Goal: Task Accomplishment & Management: Complete application form

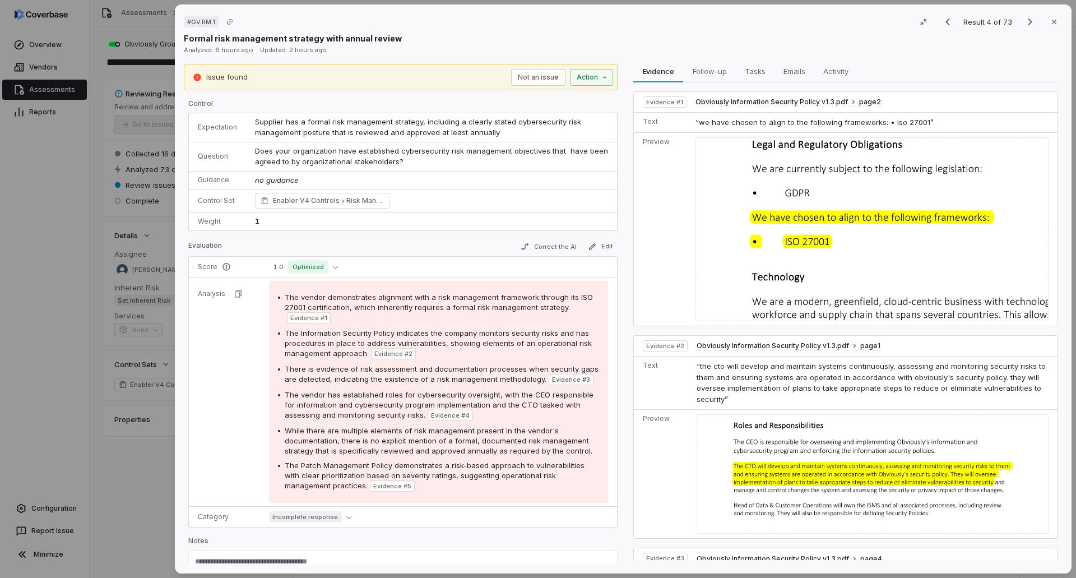
scroll to position [56, 0]
click at [1023, 21] on icon "Next result" at bounding box center [1029, 21] width 13 height 13
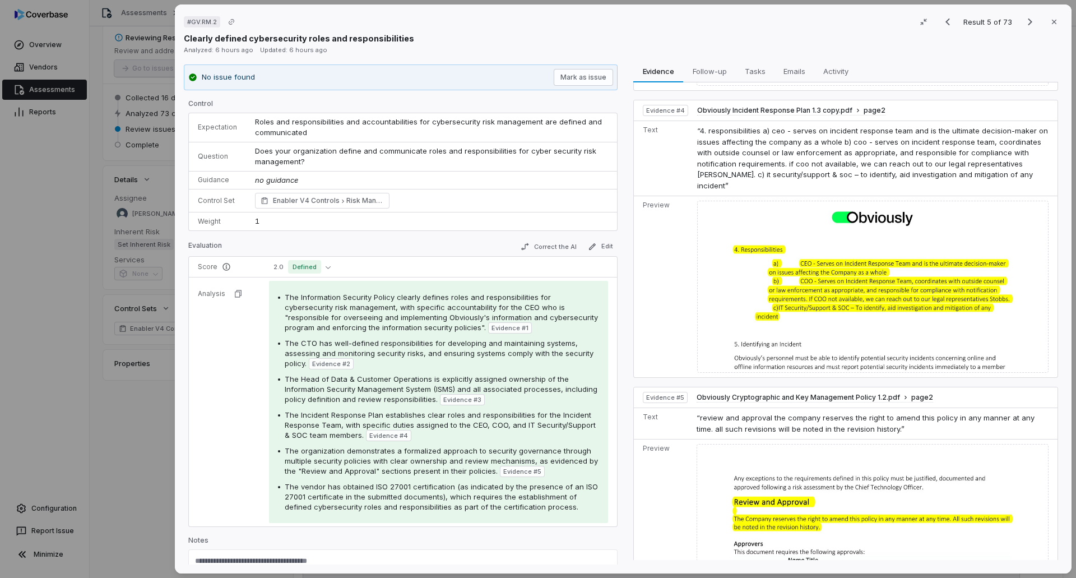
scroll to position [764, 0]
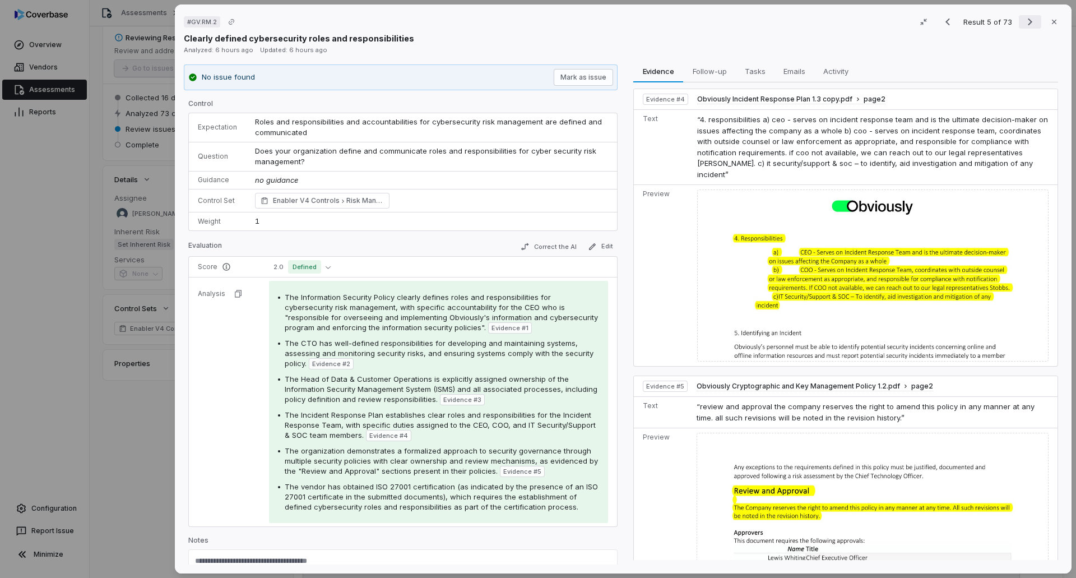
click at [1023, 24] on icon "Next result" at bounding box center [1029, 21] width 13 height 13
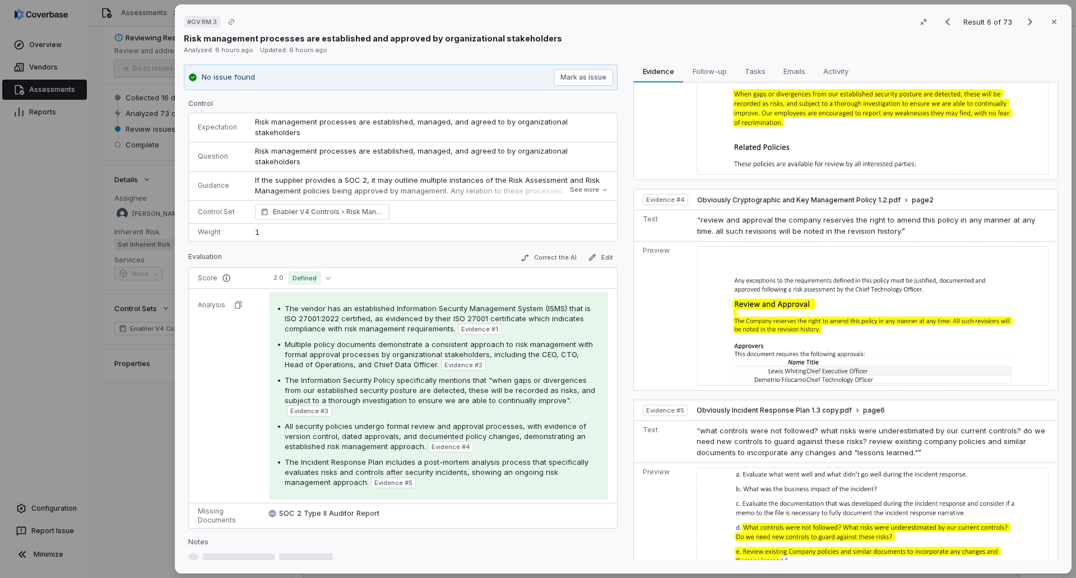
scroll to position [785, 0]
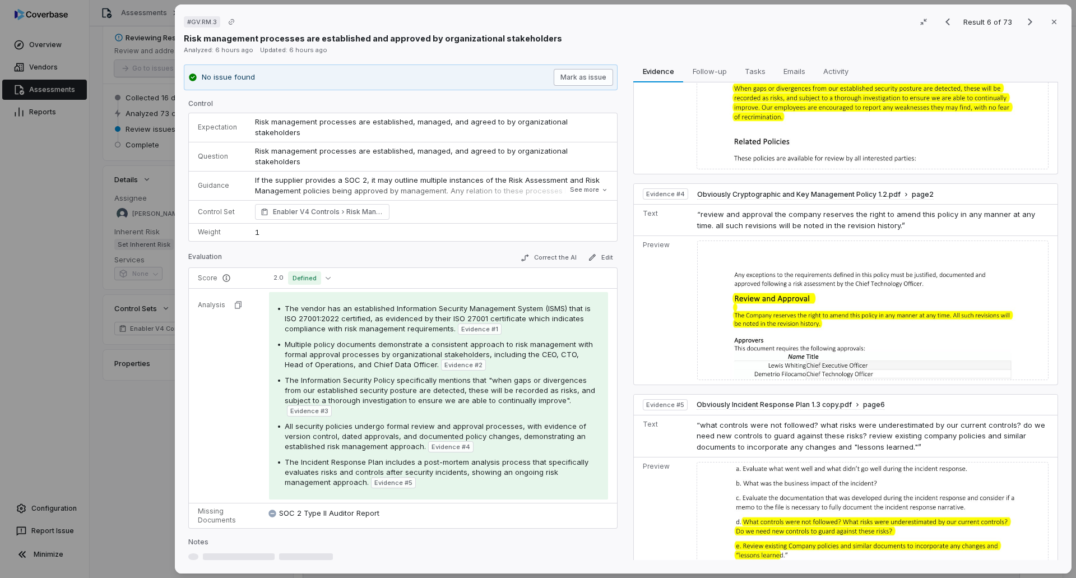
click at [562, 70] on button "Mark as issue" at bounding box center [583, 77] width 59 height 17
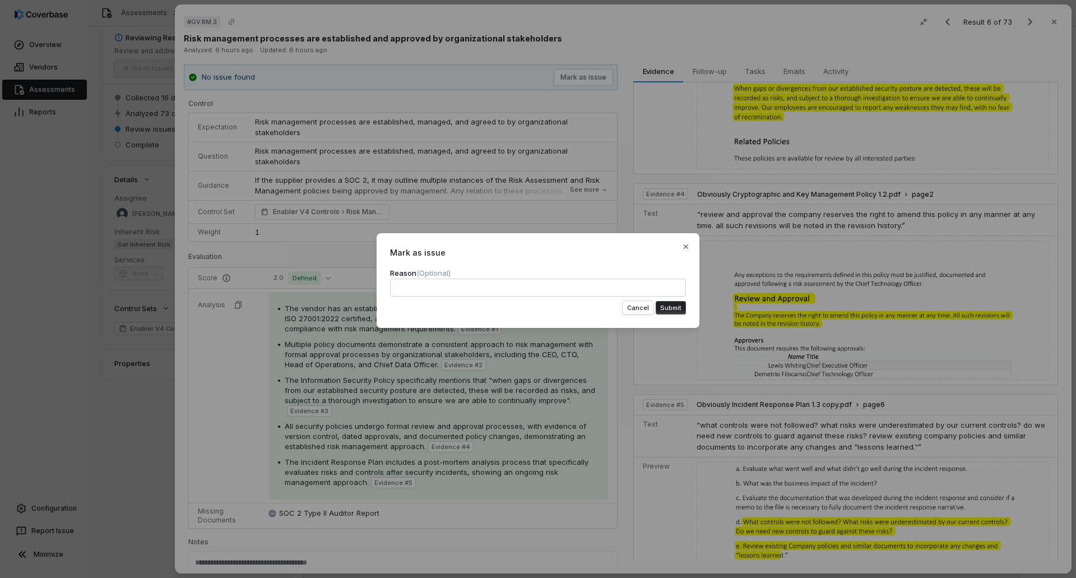
click at [485, 288] on textarea at bounding box center [538, 288] width 296 height 18
type textarea "*"
type textarea "**"
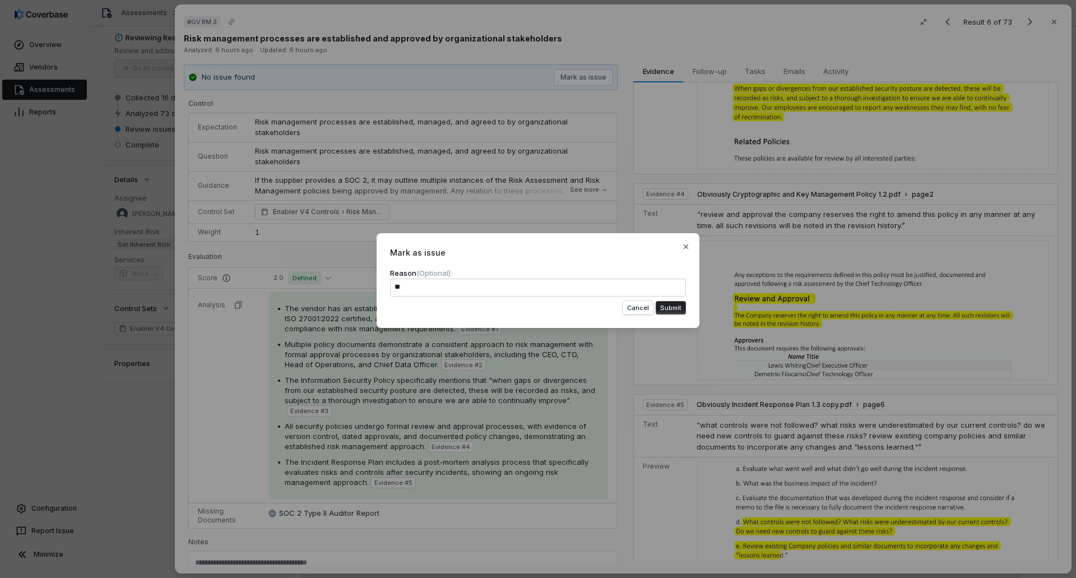
type textarea "*"
type textarea "***"
type textarea "*"
type textarea "****"
type textarea "*"
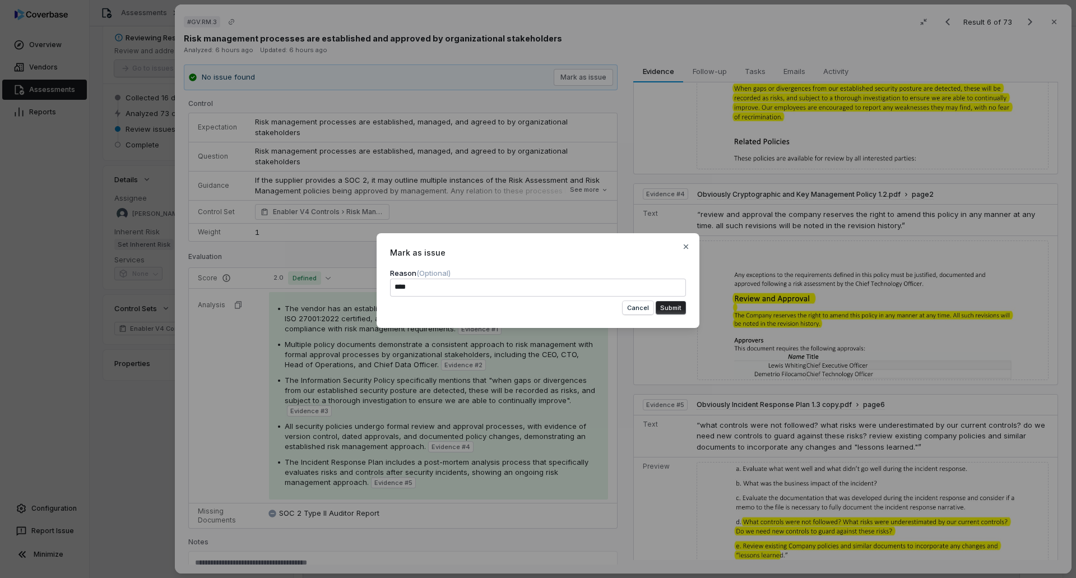
type textarea "****"
type textarea "*"
type textarea "*******"
type textarea "*"
type textarea "*******"
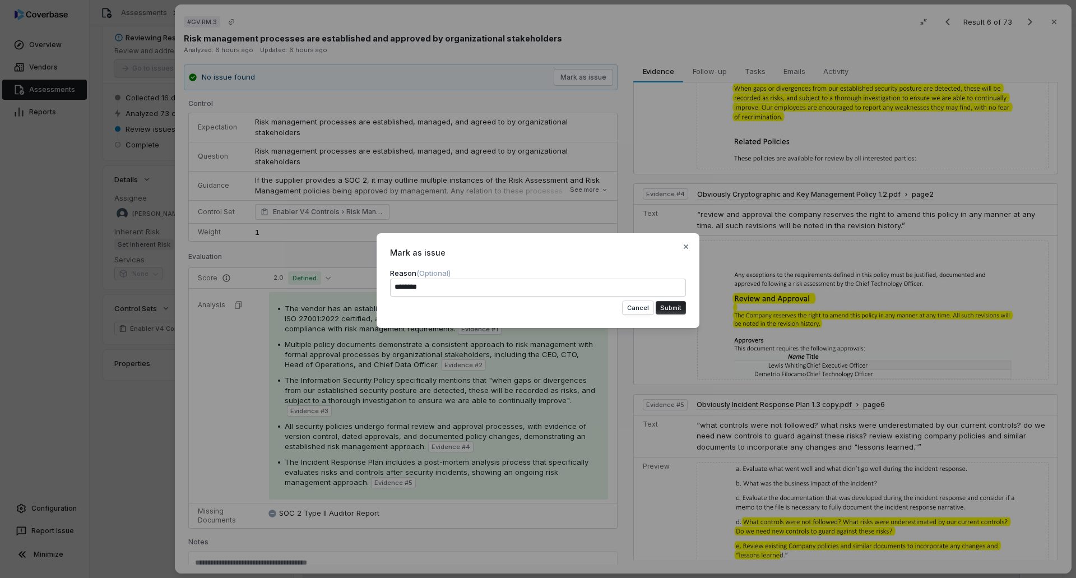
type textarea "*"
type textarea "*********"
type textarea "*"
type textarea "**********"
type textarea "*"
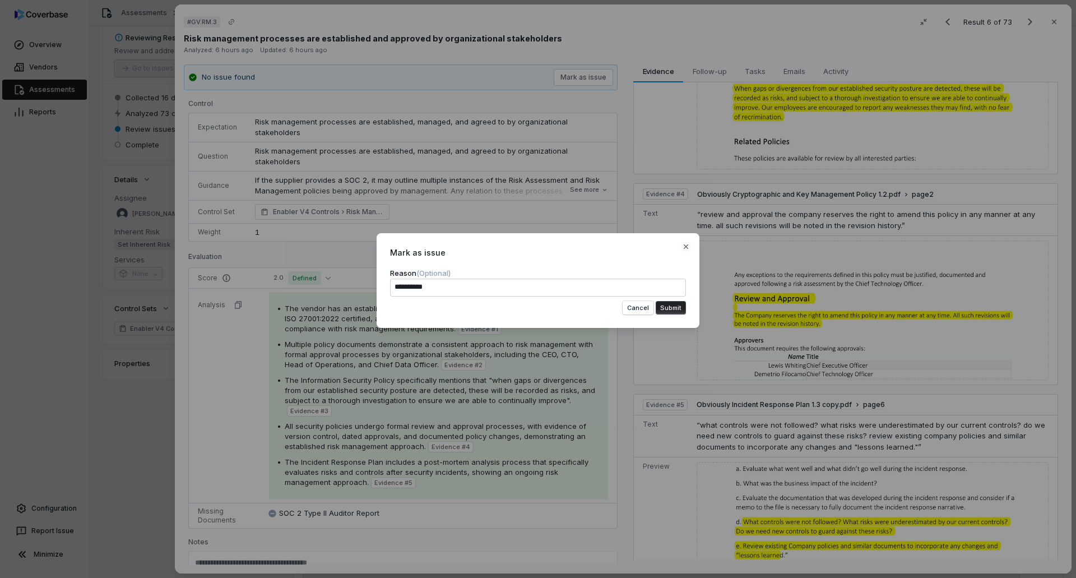
type textarea "**********"
type textarea "*"
type textarea "**********"
type textarea "*"
type textarea "**********"
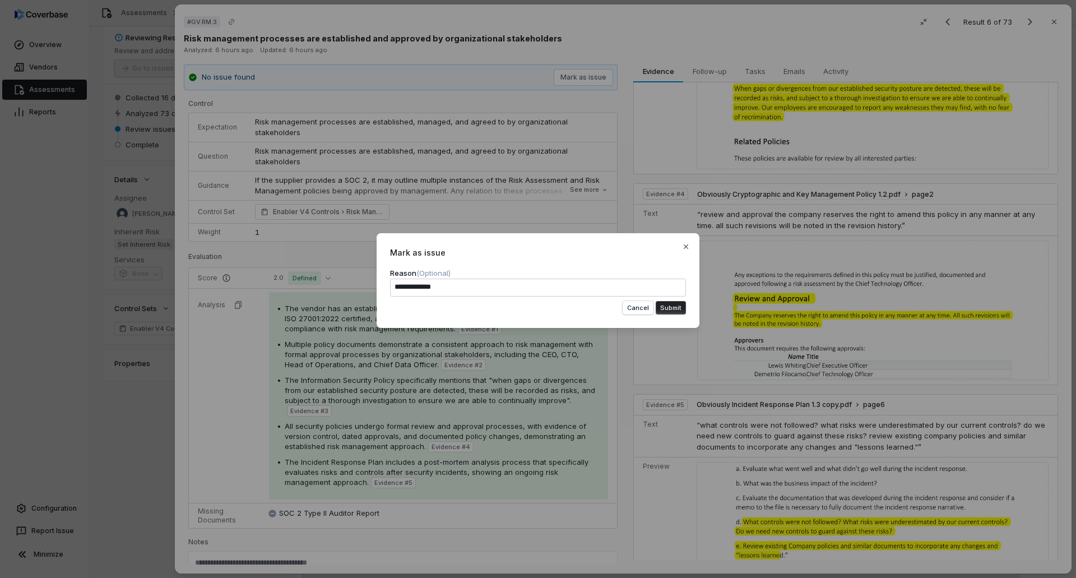
type textarea "*"
type textarea "**********"
type textarea "*"
type textarea "**********"
type textarea "*"
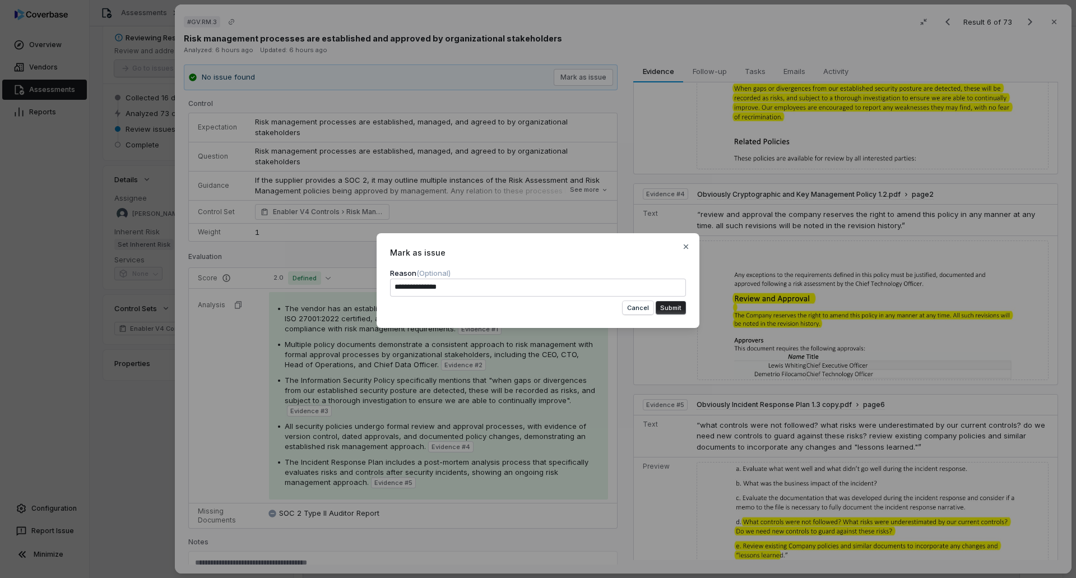
type textarea "**********"
type textarea "*"
type textarea "**********"
type textarea "*"
type textarea "**********"
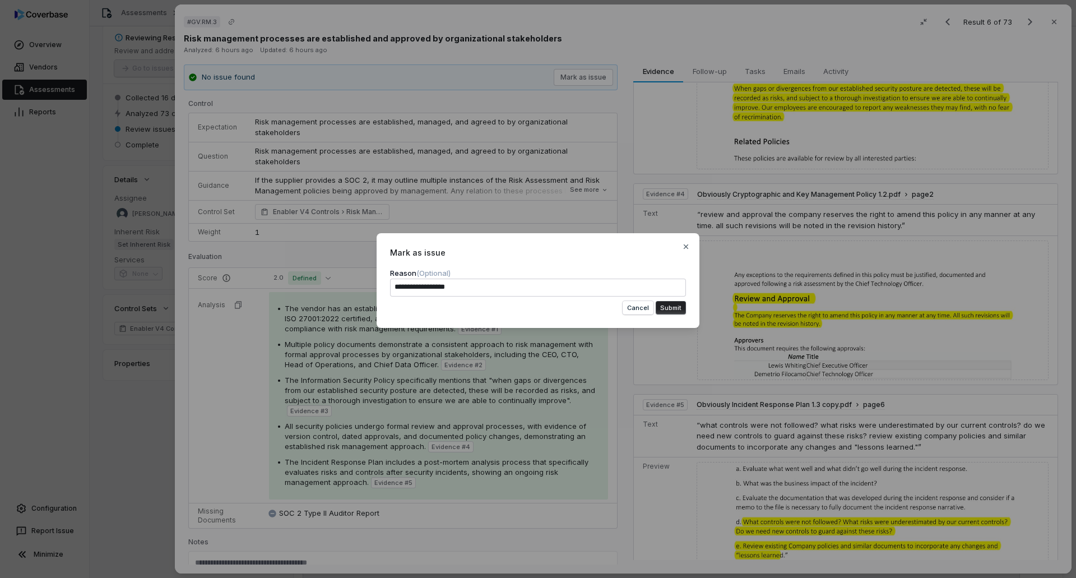
type textarea "*"
type textarea "**********"
type textarea "*"
type textarea "**********"
type textarea "*"
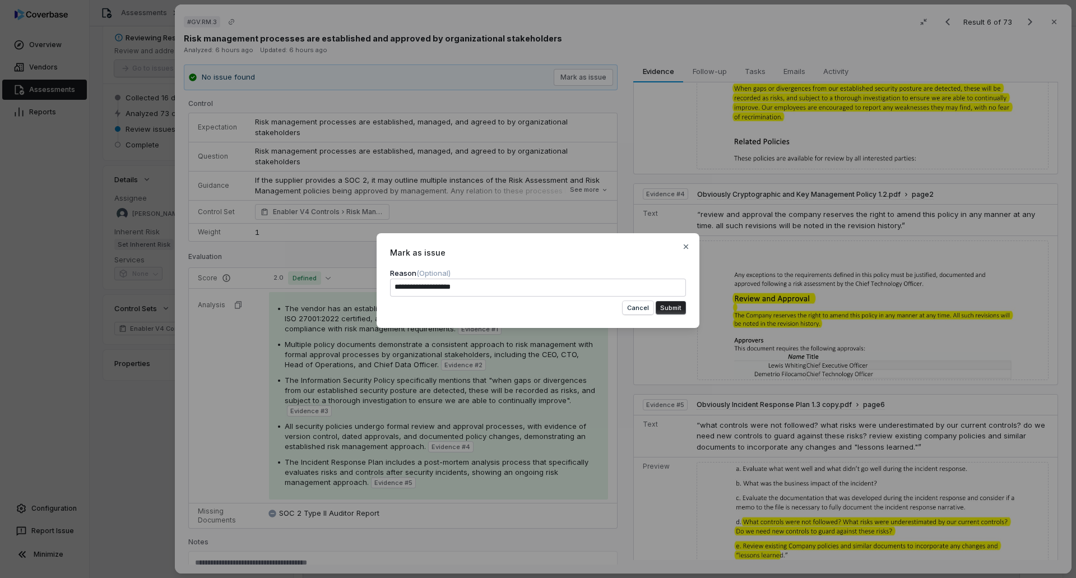
type textarea "**********"
type textarea "*"
type textarea "**********"
type textarea "*"
type textarea "**********"
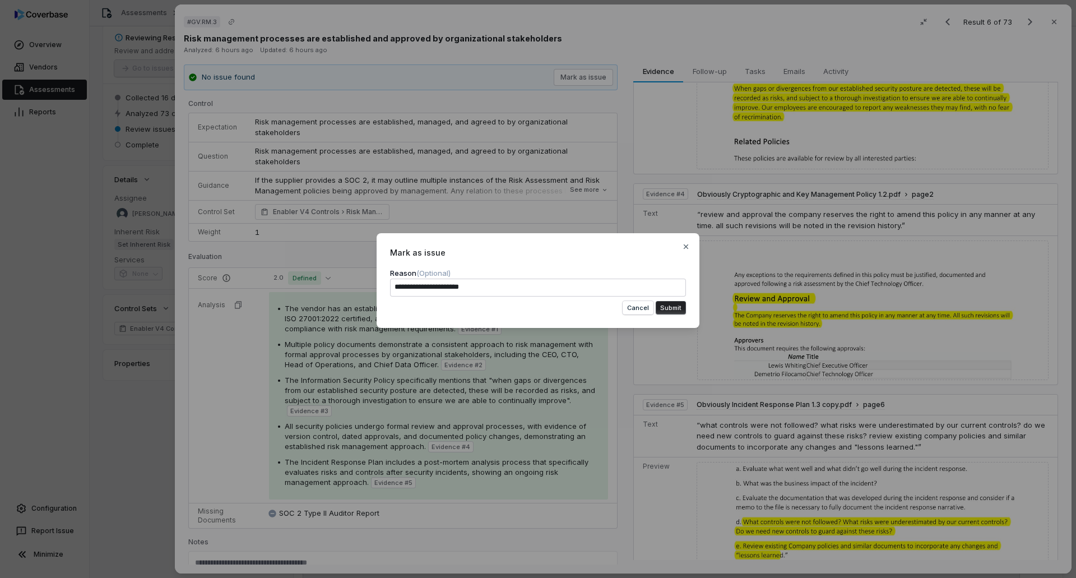
type textarea "*"
type textarea "**********"
type textarea "*"
type textarea "**********"
type textarea "*"
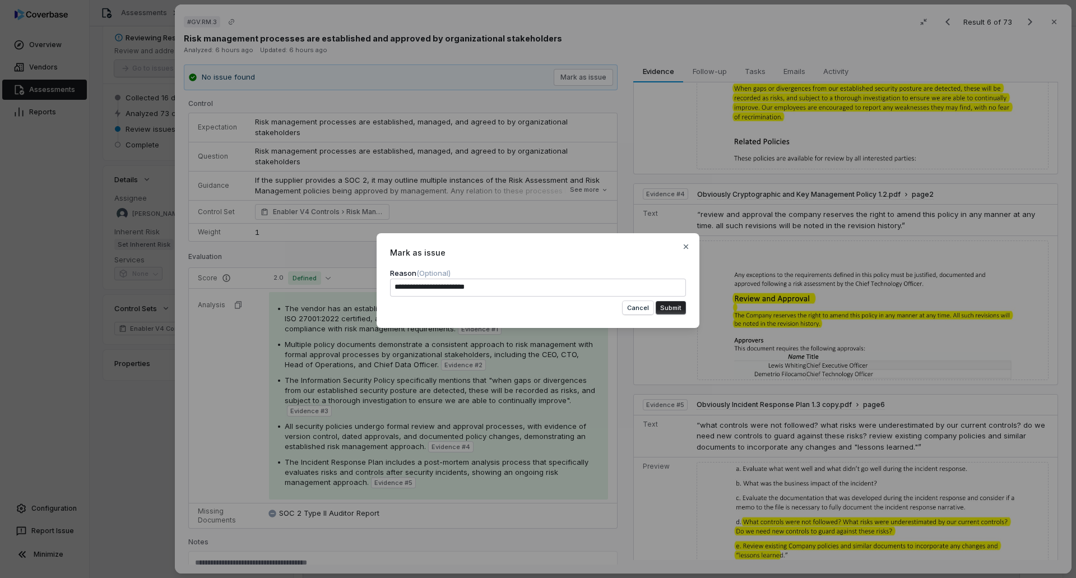
type textarea "**********"
type textarea "*"
type textarea "**********"
type textarea "*"
type textarea "**********"
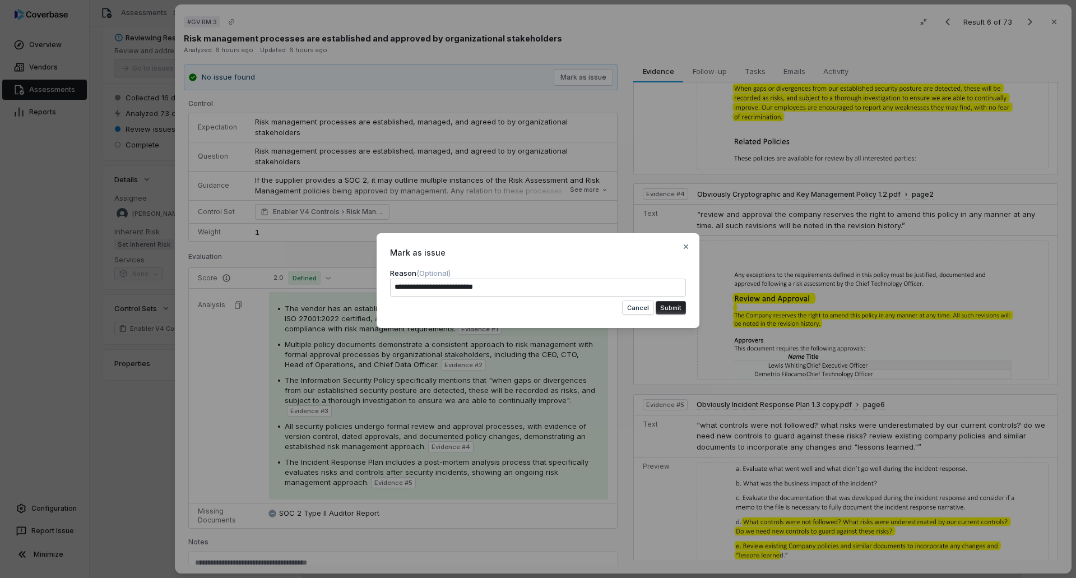
type textarea "*"
type textarea "**********"
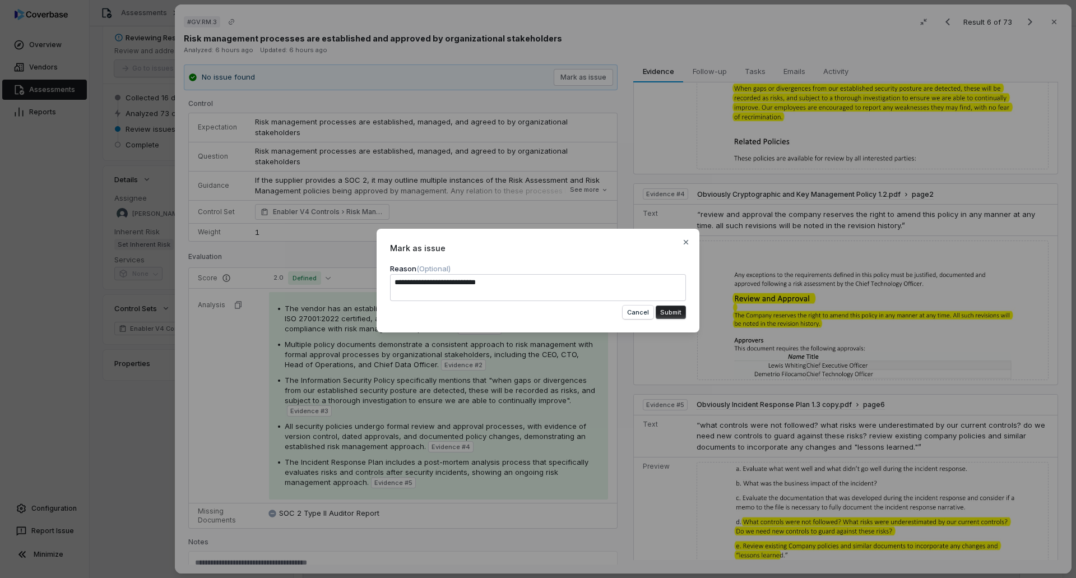
type textarea "*"
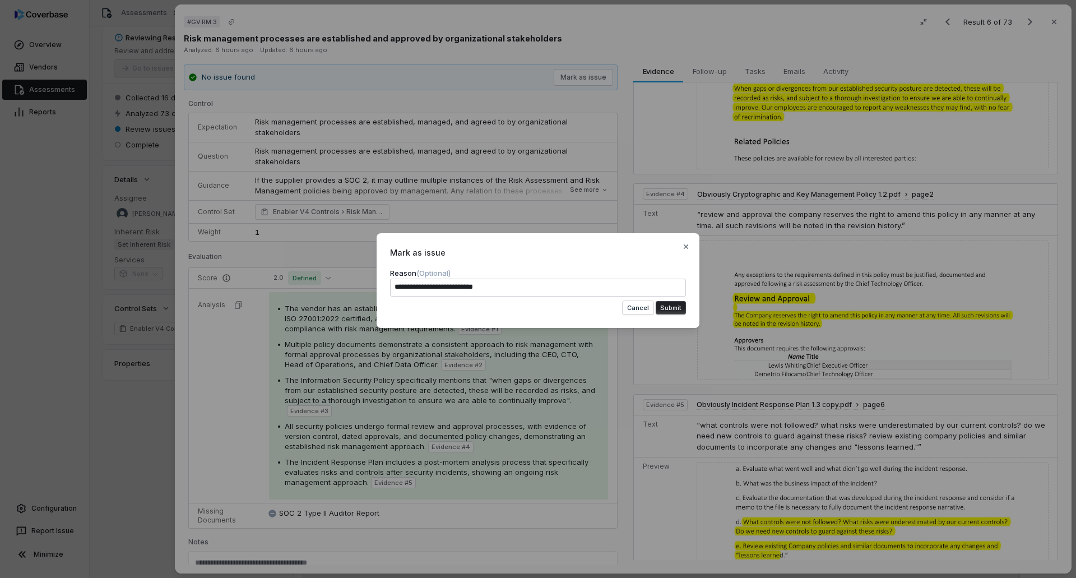
type textarea "**********"
click at [668, 305] on button "Submit" at bounding box center [671, 307] width 30 height 13
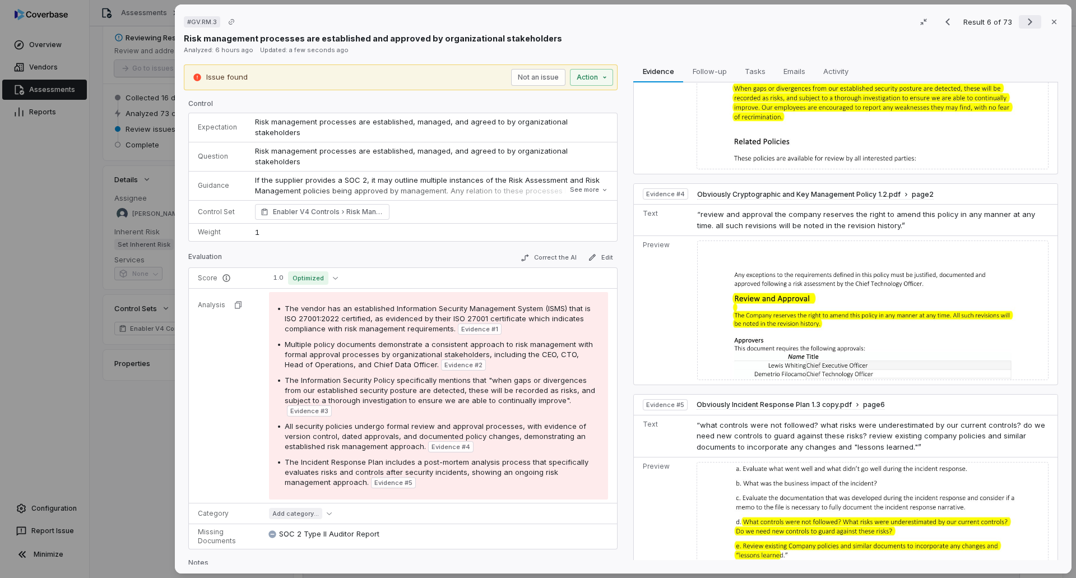
click at [1026, 21] on icon "Next result" at bounding box center [1029, 21] width 13 height 13
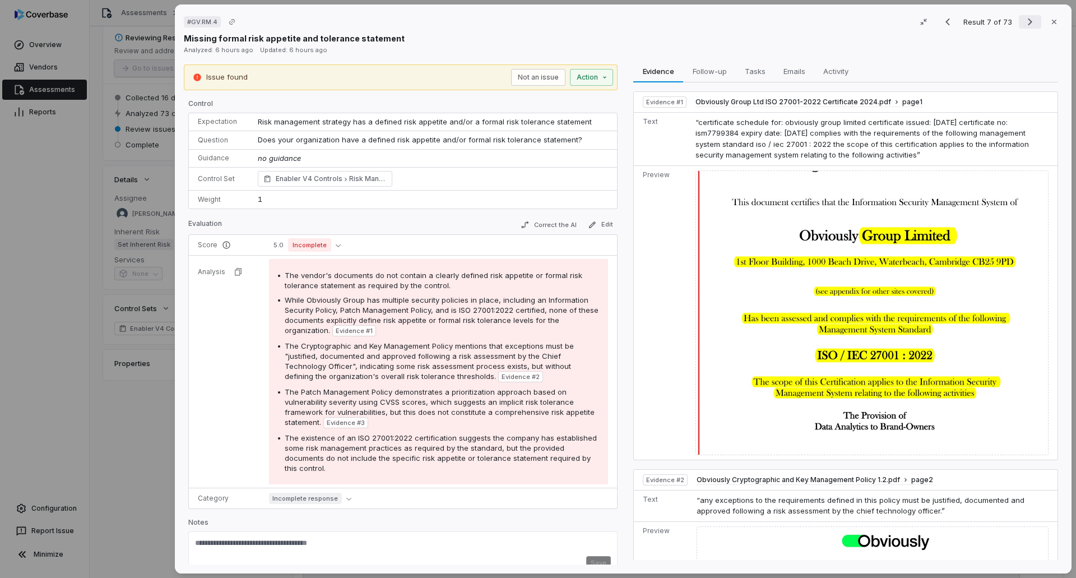
click at [1023, 21] on icon "Next result" at bounding box center [1029, 21] width 13 height 13
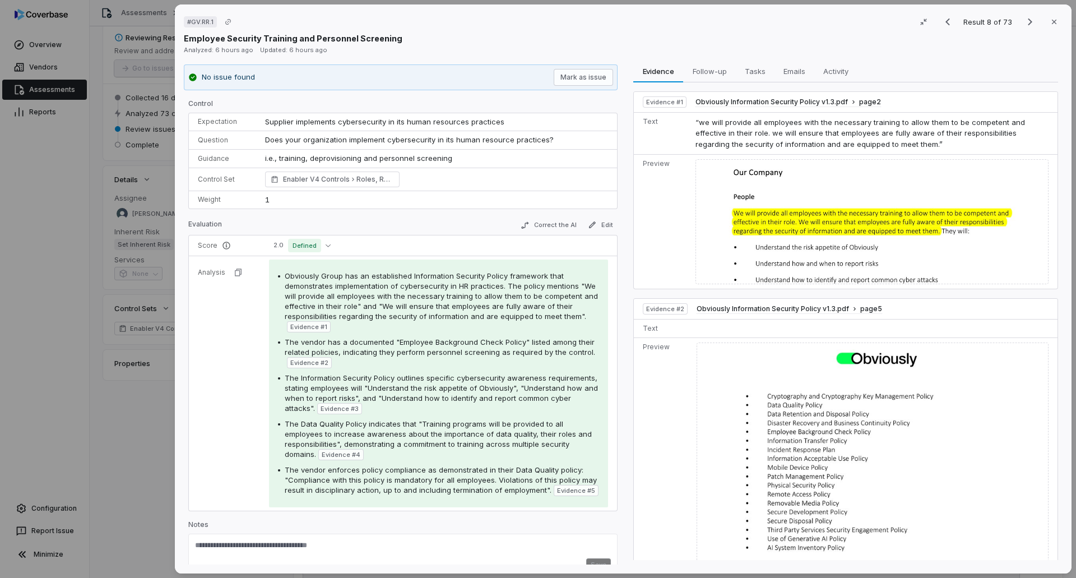
click at [820, 33] on div "Employee Security Training and Personnel Screening" at bounding box center [623, 39] width 879 height 12
click at [326, 243] on icon "button" at bounding box center [328, 245] width 5 height 5
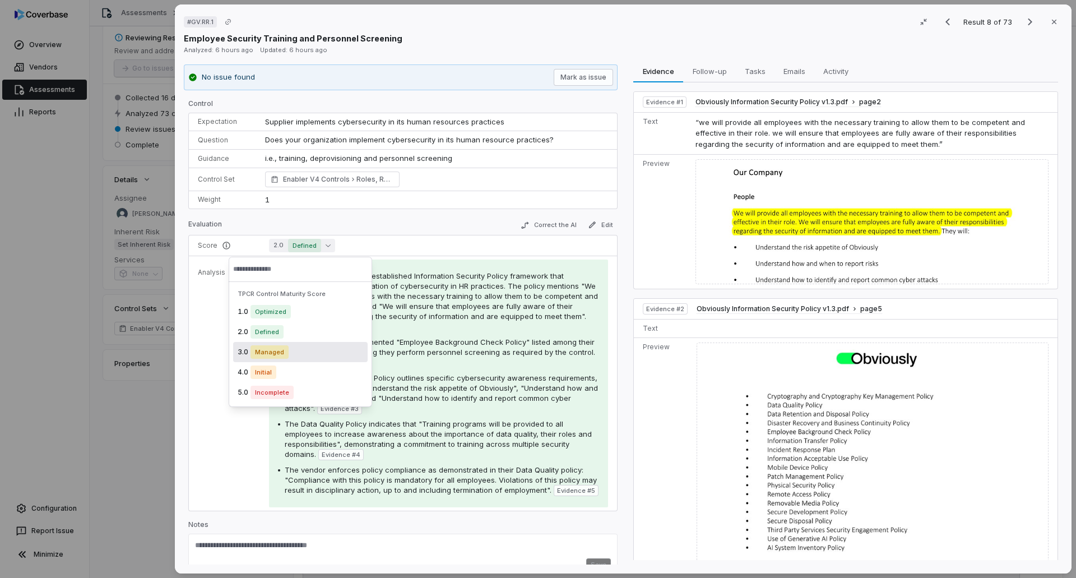
click at [282, 347] on span "Managed" at bounding box center [270, 351] width 38 height 13
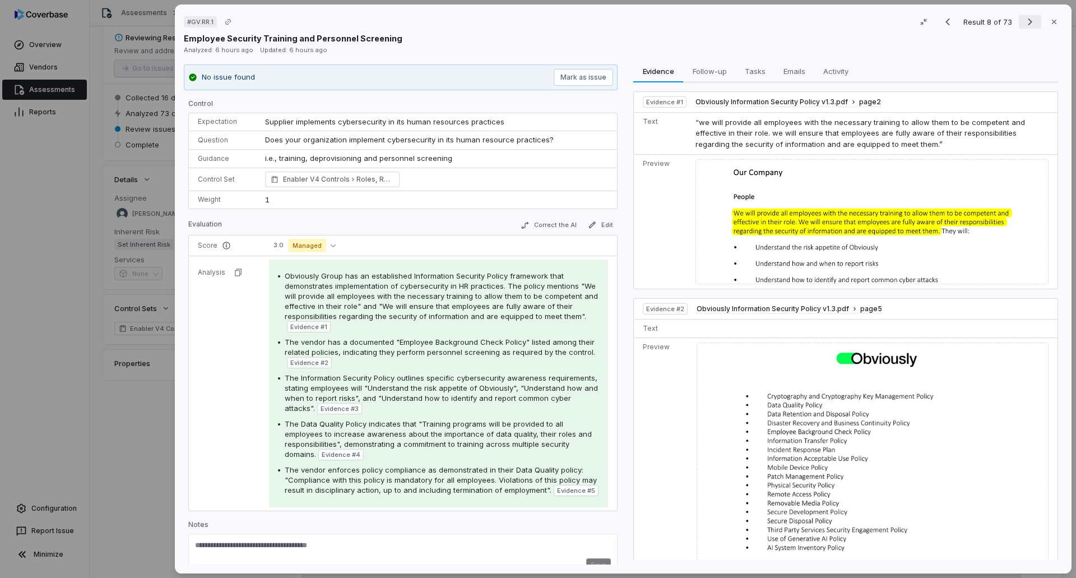
click at [1023, 23] on icon "Next result" at bounding box center [1029, 21] width 13 height 13
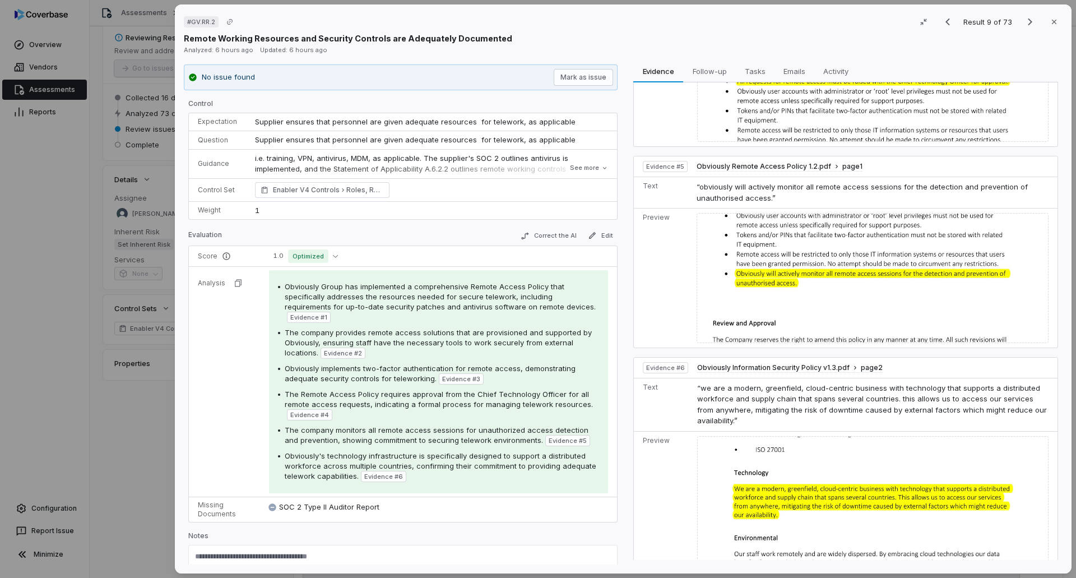
scroll to position [740, 0]
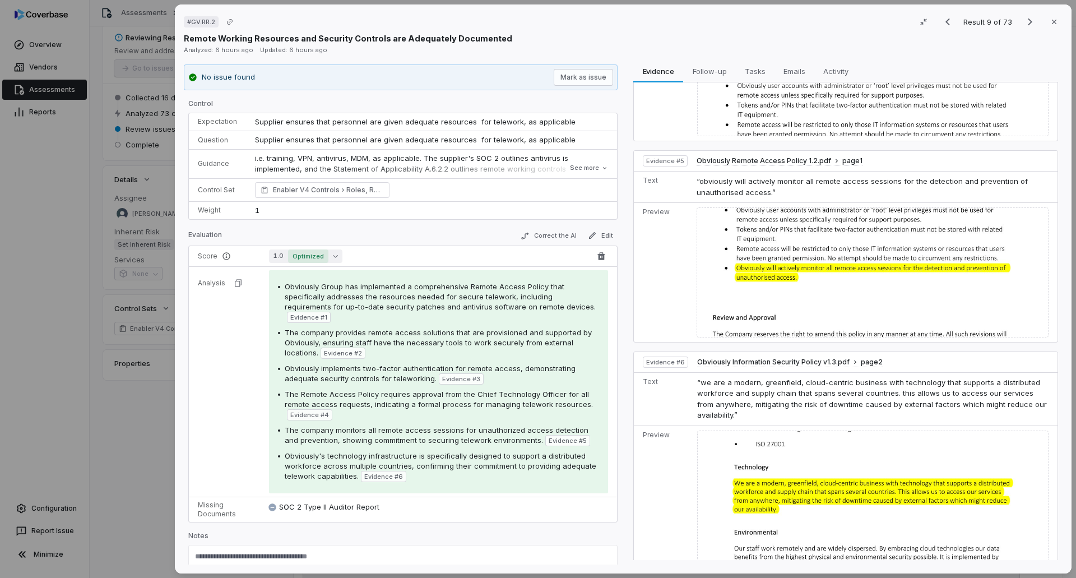
click at [313, 253] on span "Optimized" at bounding box center [308, 255] width 40 height 13
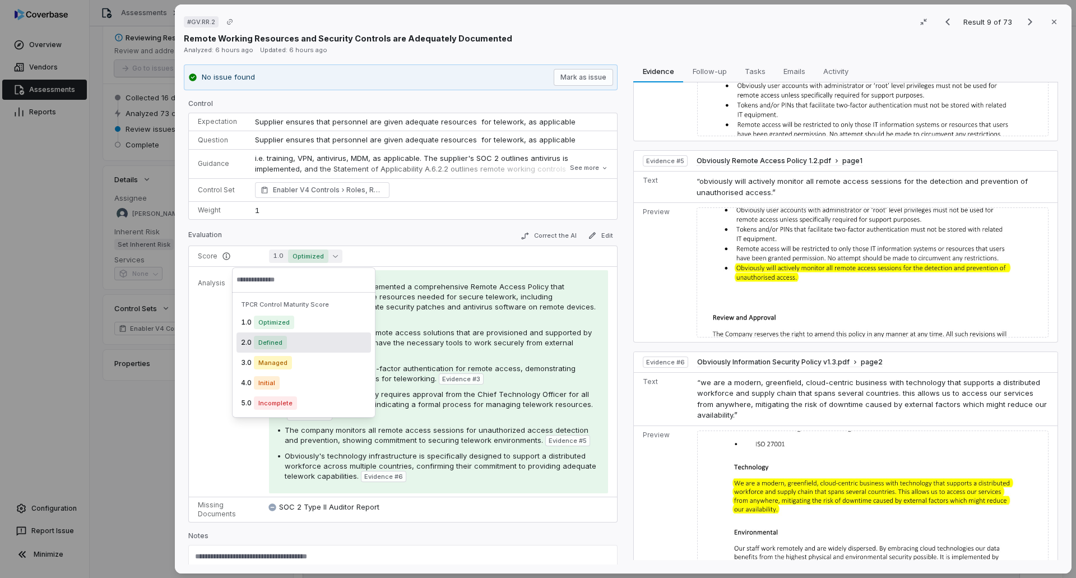
click at [279, 351] on div "2.0 Defined" at bounding box center [304, 342] width 135 height 20
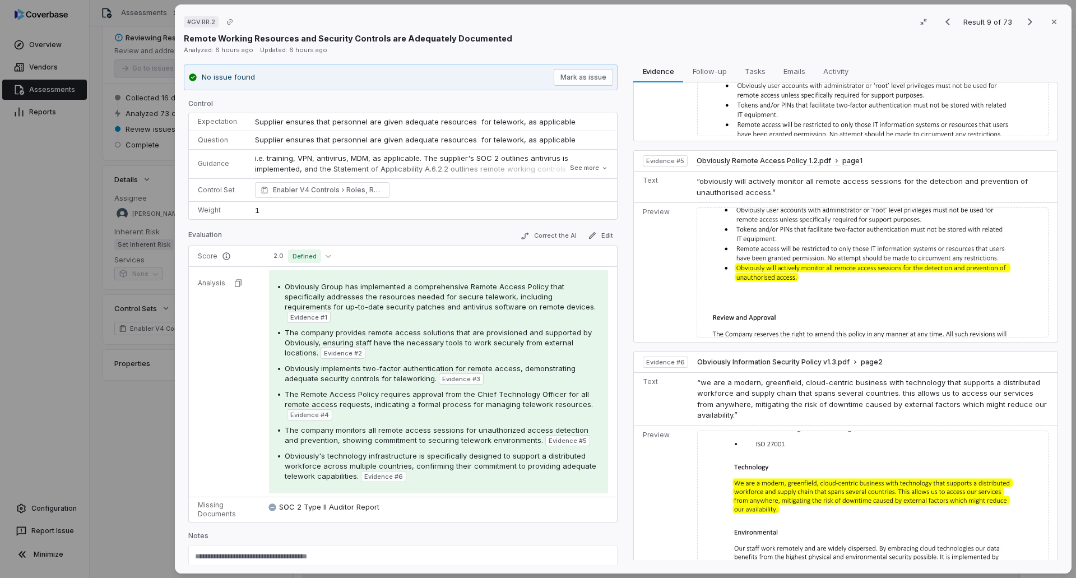
click at [780, 28] on div "# GV.RR.2 Result 9 of 73 Close" at bounding box center [623, 21] width 879 height 17
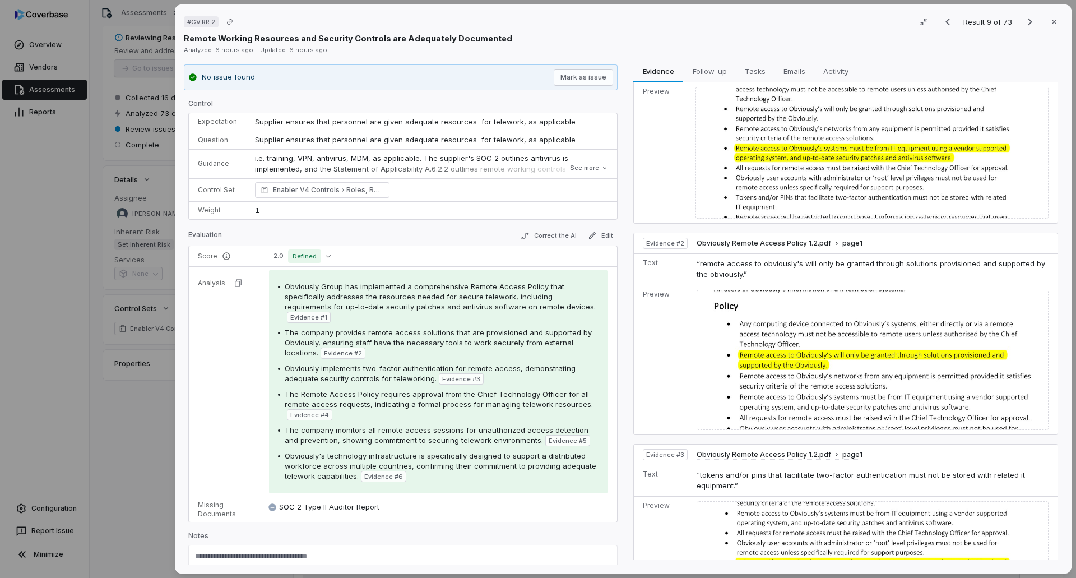
scroll to position [0, 0]
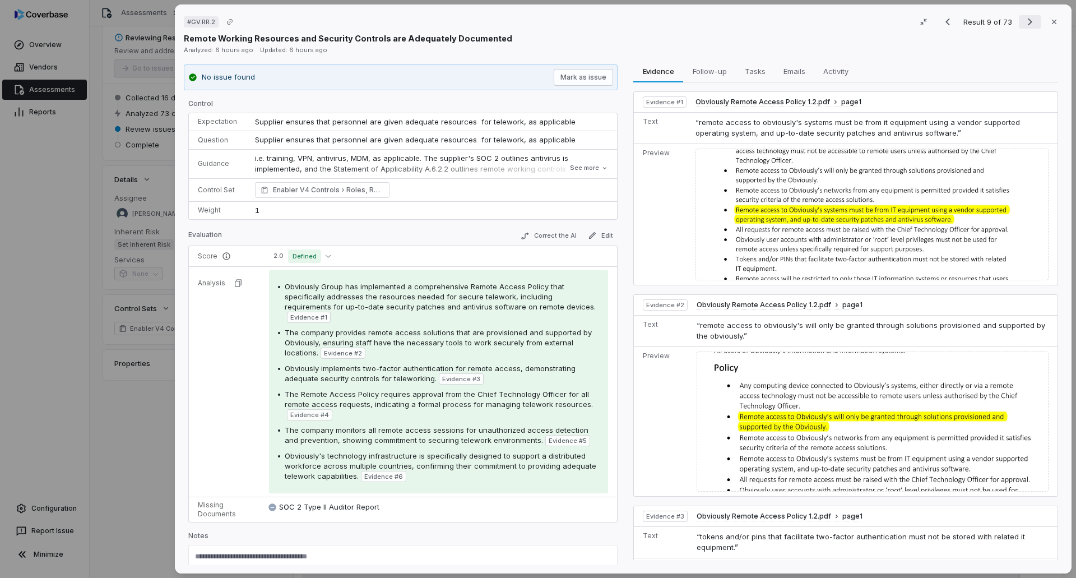
click at [1023, 21] on icon "Next result" at bounding box center [1029, 21] width 13 height 13
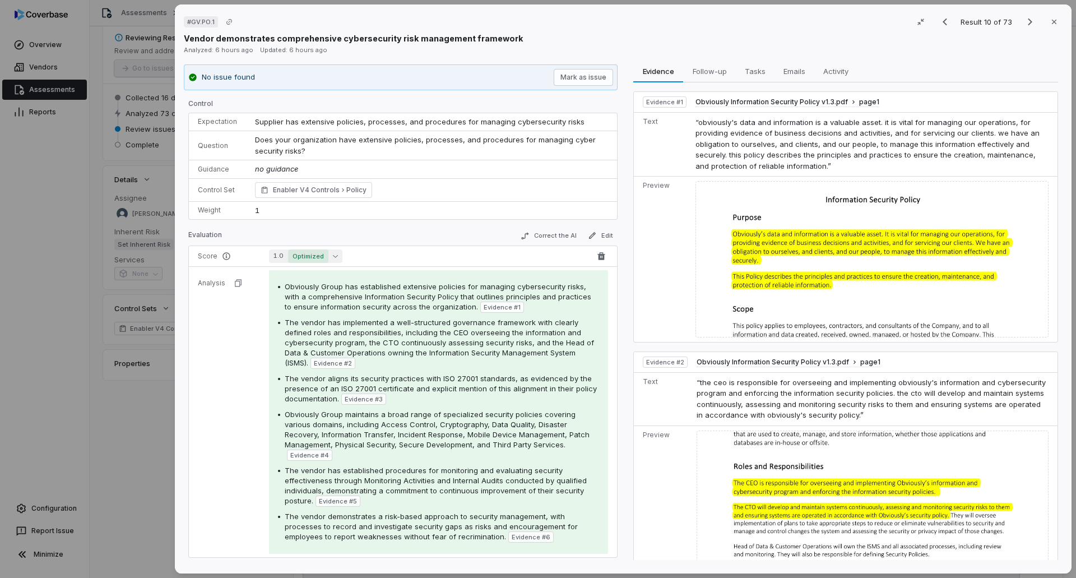
click at [336, 262] on button "1.0 Optimized" at bounding box center [305, 255] width 73 height 13
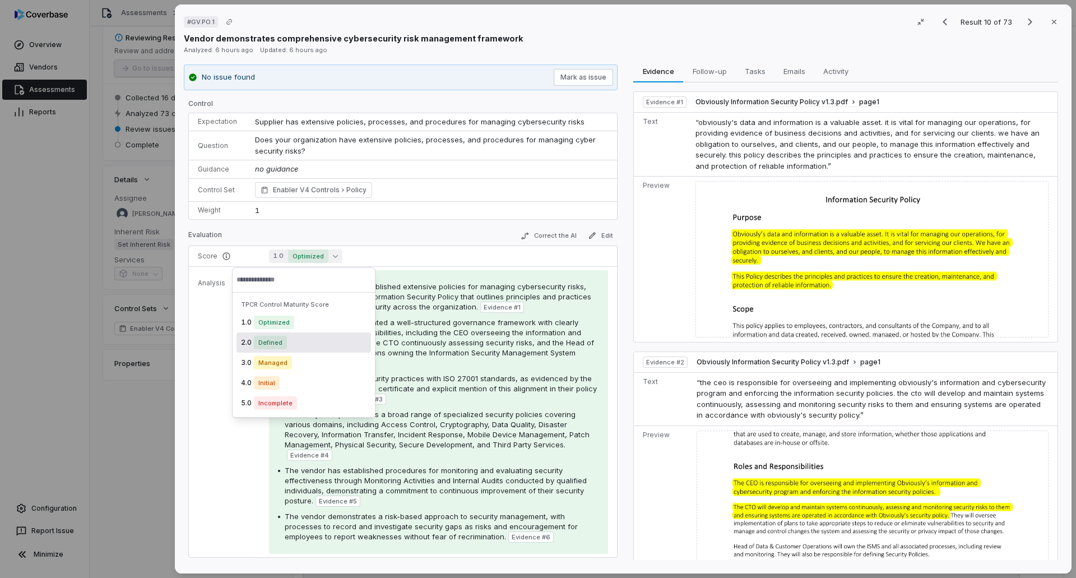
click at [284, 345] on span "Defined" at bounding box center [270, 342] width 33 height 13
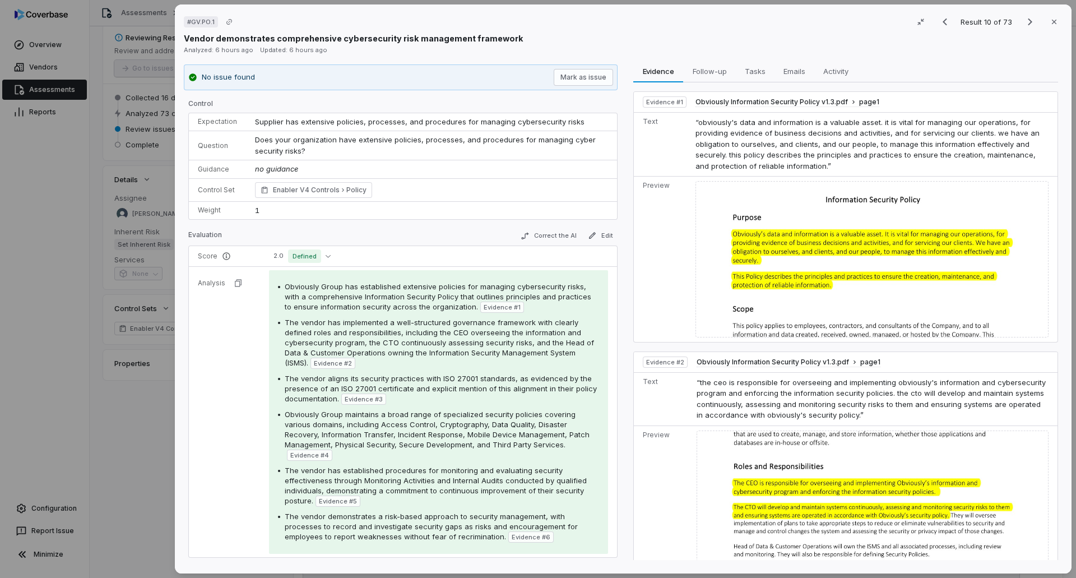
drag, startPoint x: 84, startPoint y: 471, endPoint x: 85, endPoint y: 463, distance: 8.6
click at [84, 472] on div "# GV.PO.1 Result 10 of 73 Close Vendor demonstrates comprehensive cybersecurity…" at bounding box center [538, 289] width 1076 height 578
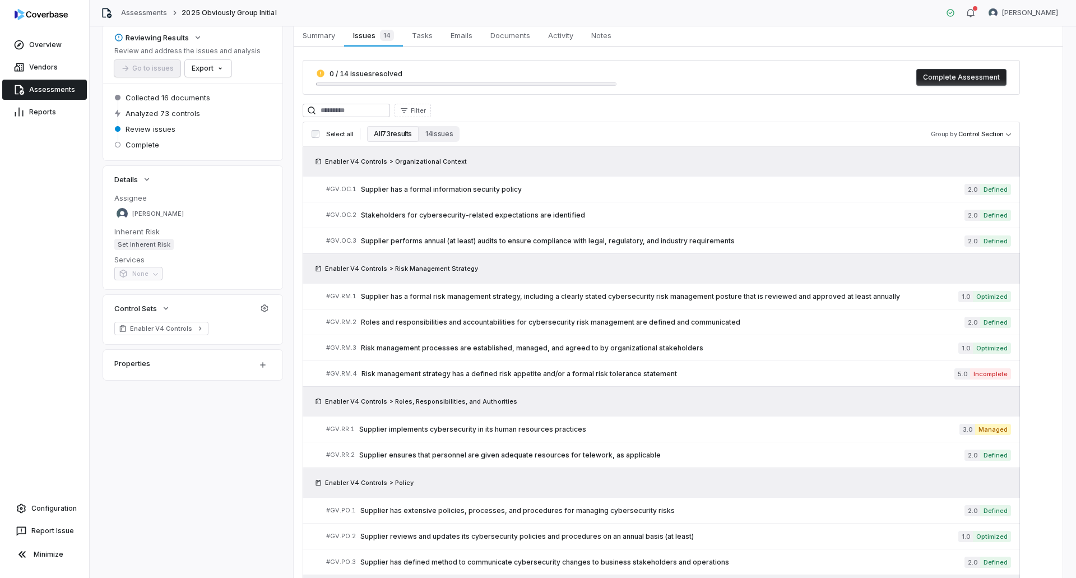
click at [32, 92] on link "Assessments" at bounding box center [44, 90] width 85 height 20
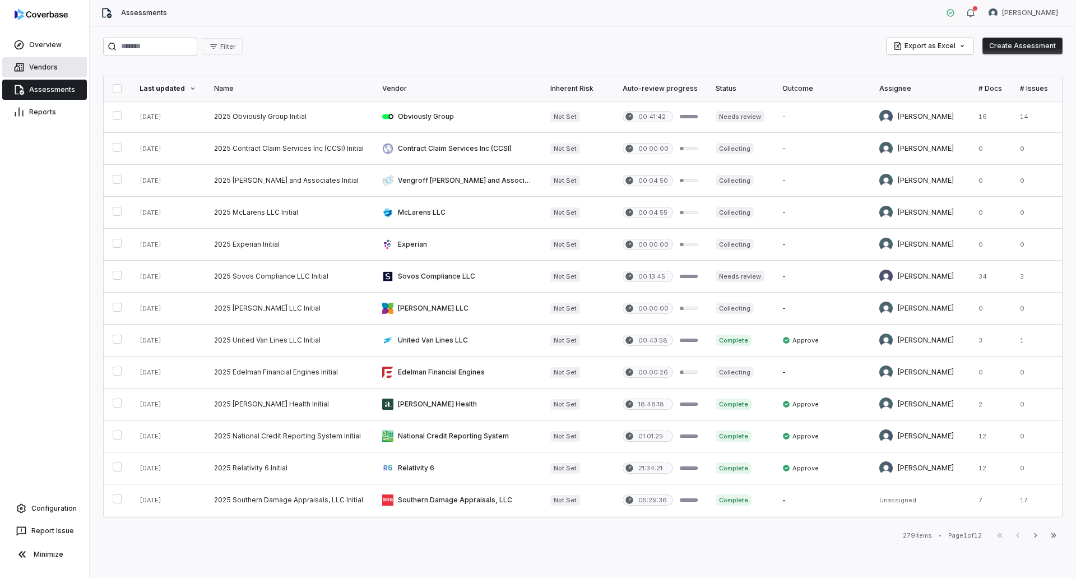
click at [44, 69] on link "Vendors" at bounding box center [44, 67] width 85 height 20
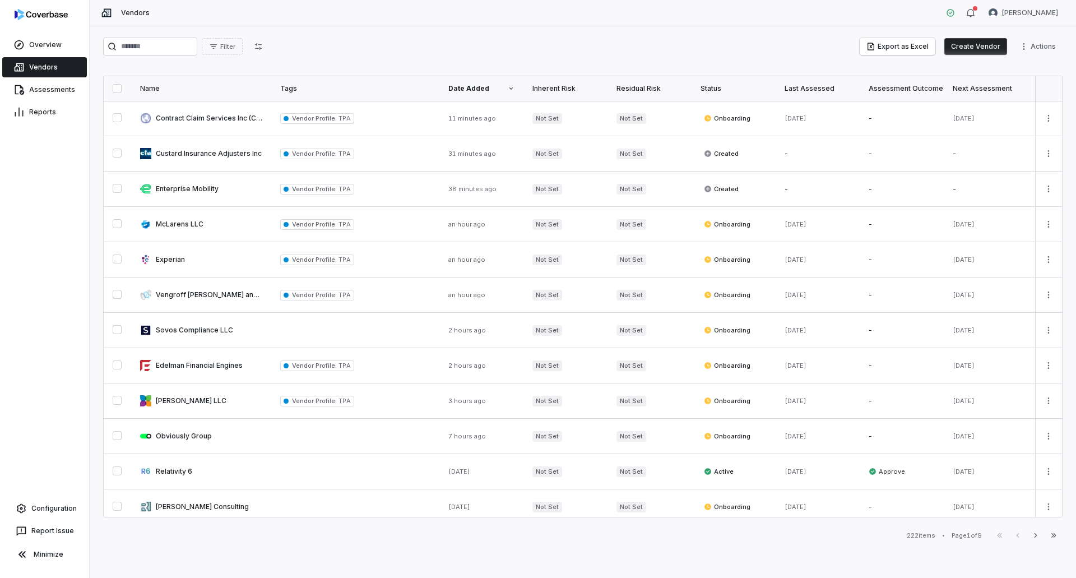
click at [973, 44] on button "Create Vendor" at bounding box center [975, 46] width 63 height 17
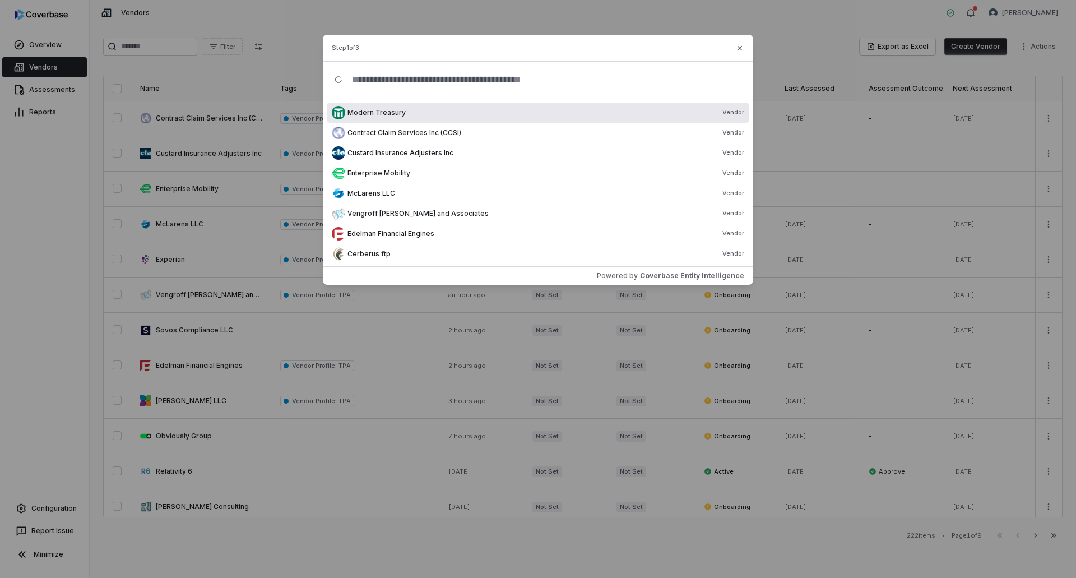
click at [414, 72] on input "text" at bounding box center [542, 80] width 399 height 36
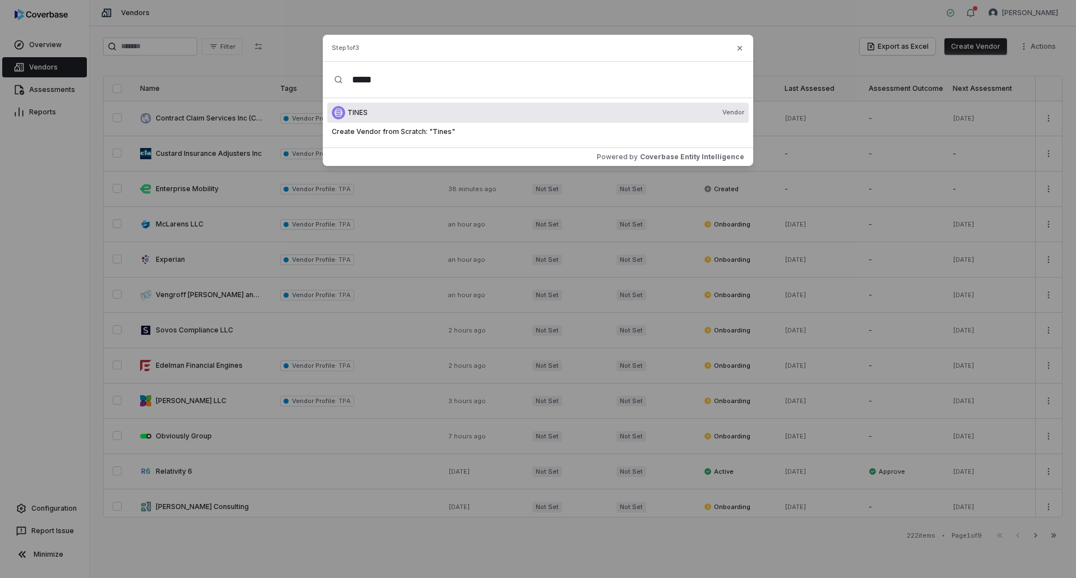
type input "*****"
click at [373, 109] on div "TINES Vendor" at bounding box center [545, 112] width 397 height 9
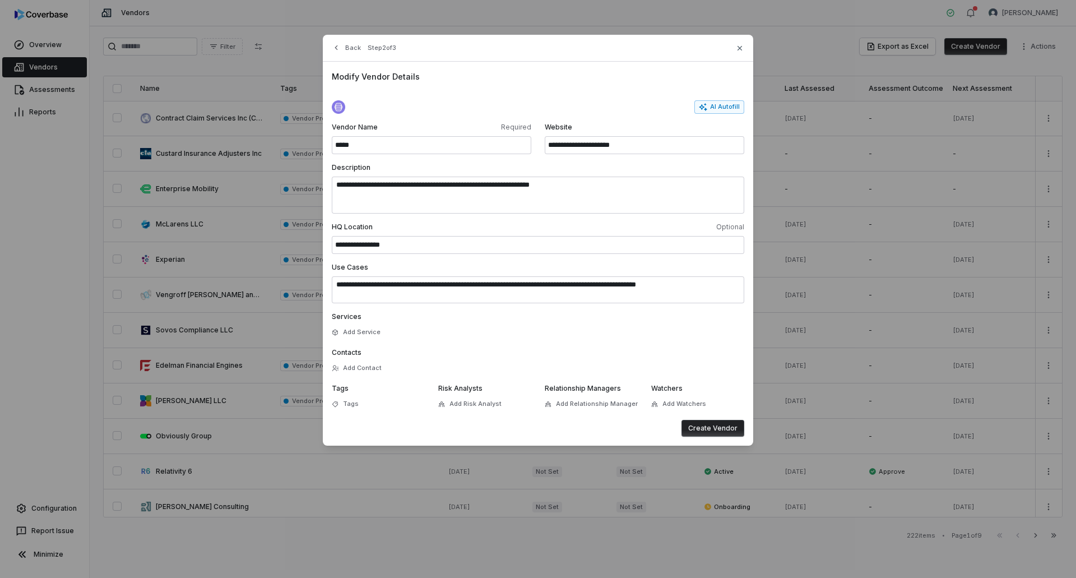
click at [728, 425] on button "Create Vendor" at bounding box center [713, 428] width 63 height 17
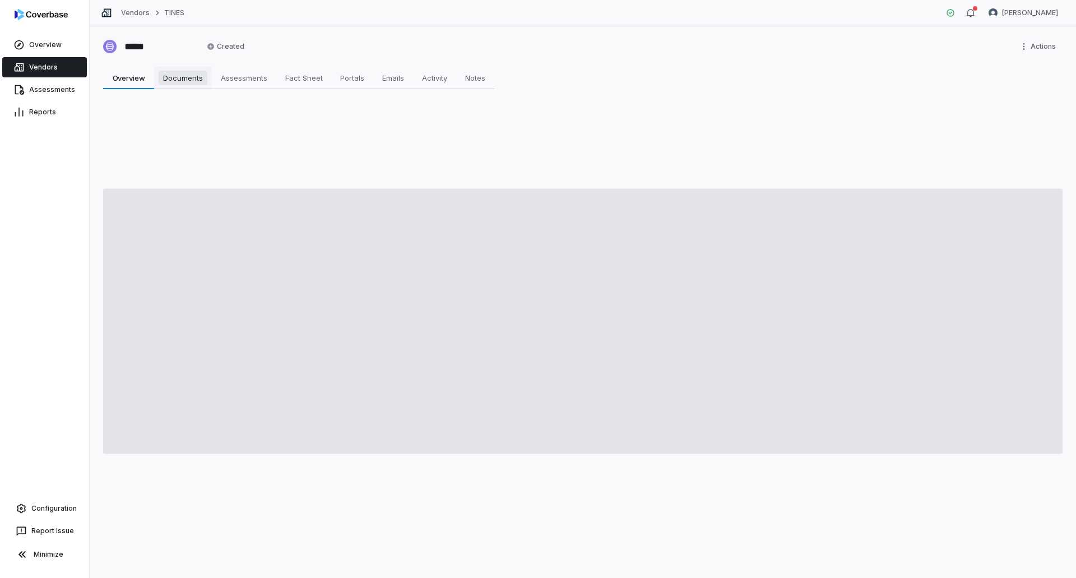
click at [178, 76] on span "Documents" at bounding box center [183, 78] width 49 height 15
type textarea "*"
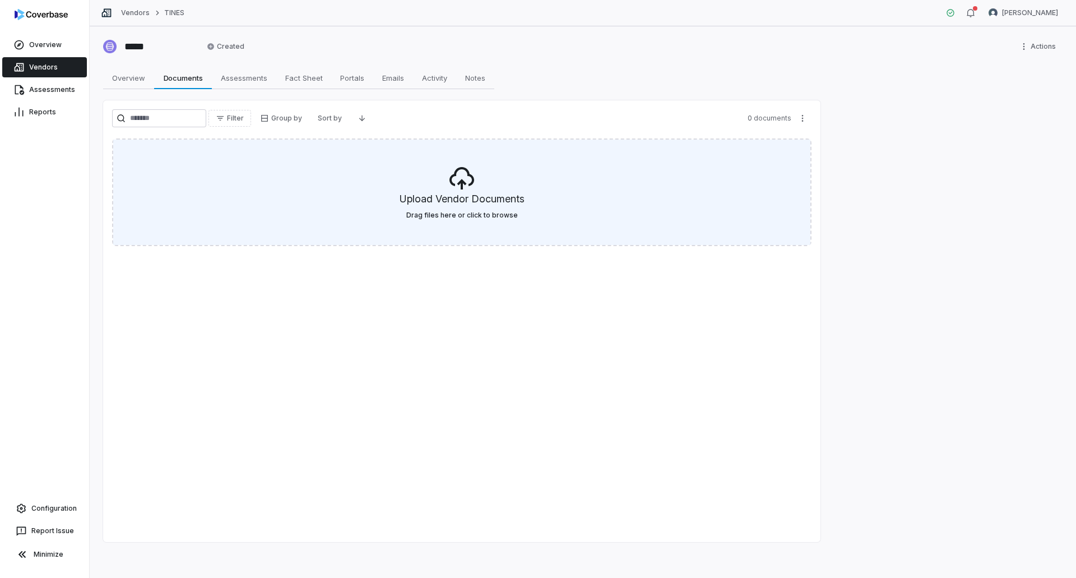
click at [520, 198] on h5 "Upload Vendor Documents" at bounding box center [462, 201] width 125 height 19
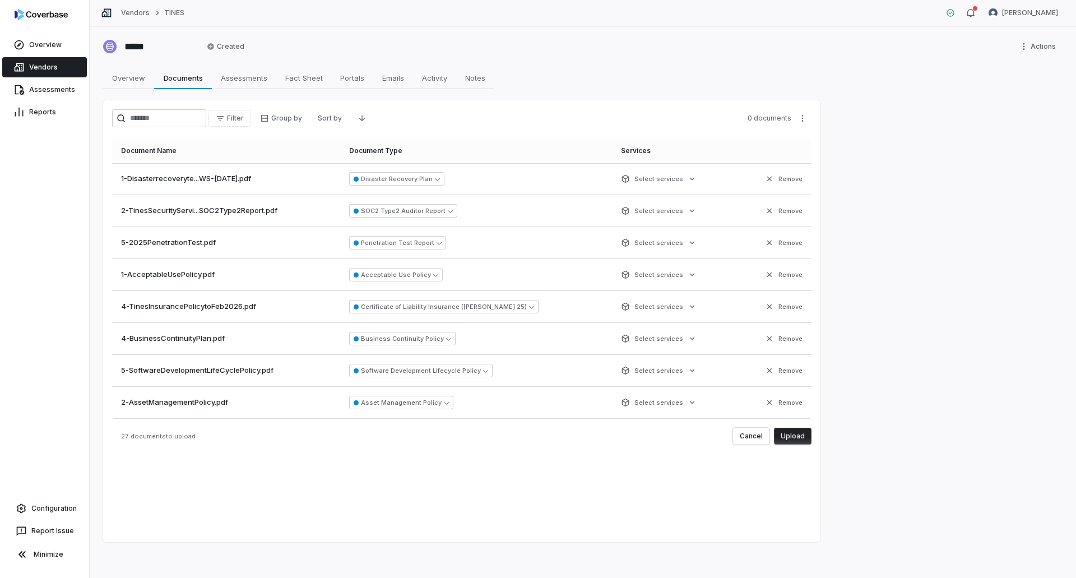
click at [795, 439] on button "Upload" at bounding box center [793, 436] width 38 height 17
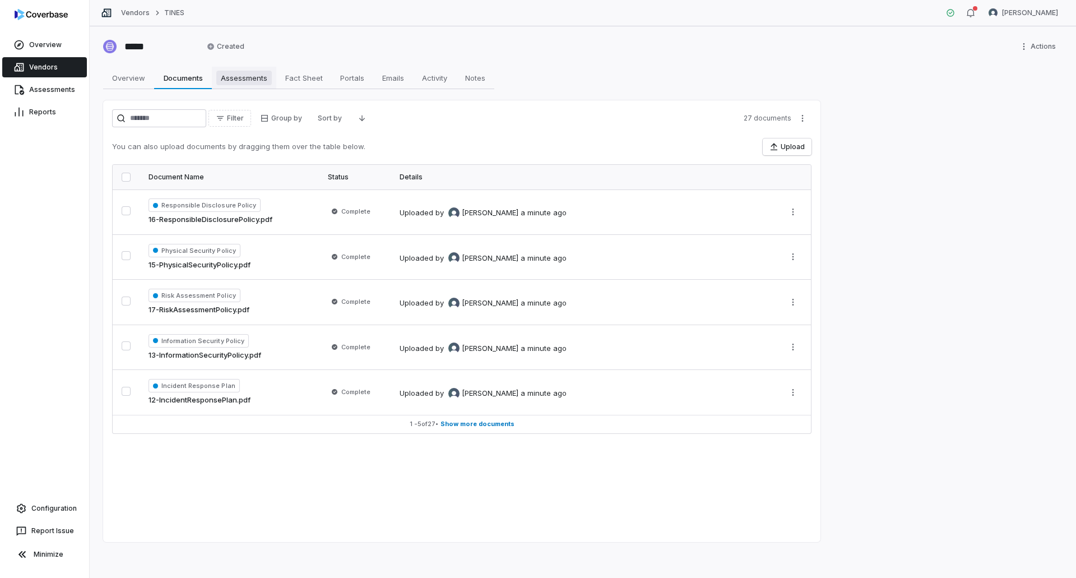
click at [259, 81] on span "Assessments" at bounding box center [243, 78] width 55 height 15
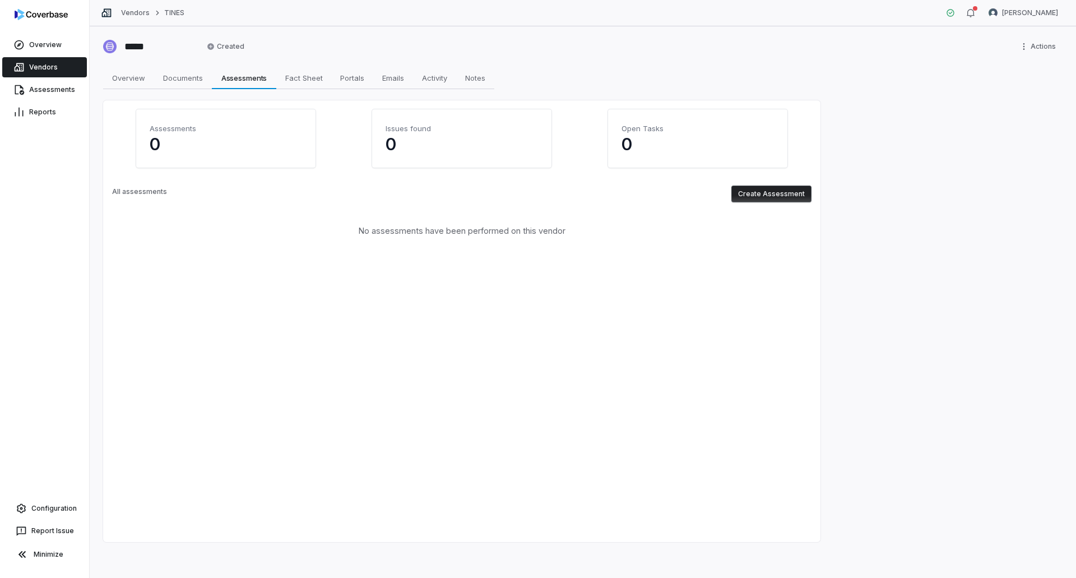
click at [781, 190] on button "Create Assessment" at bounding box center [771, 194] width 80 height 17
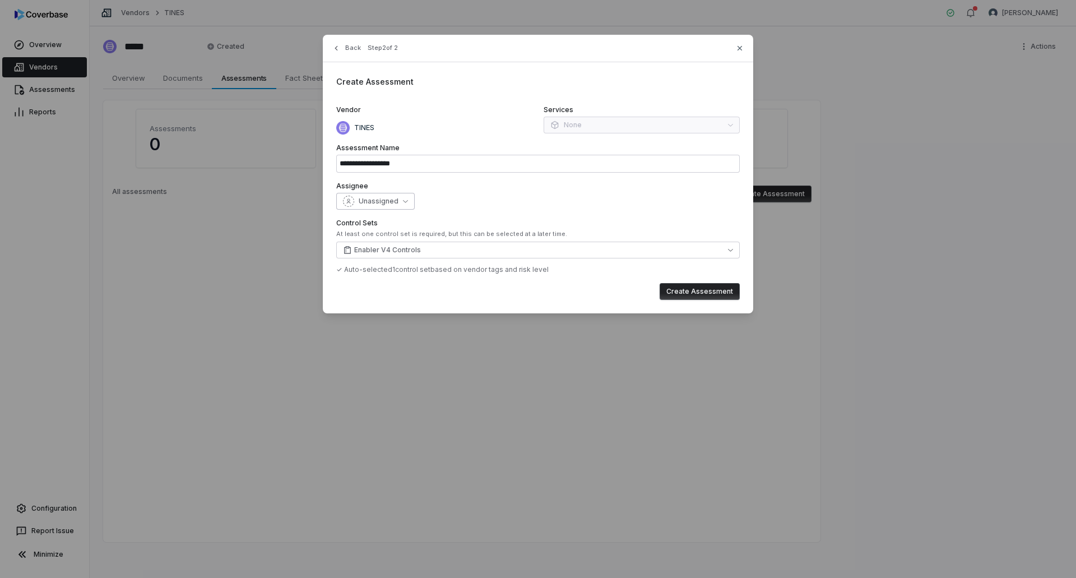
click at [369, 196] on div "Unassigned" at bounding box center [370, 201] width 55 height 11
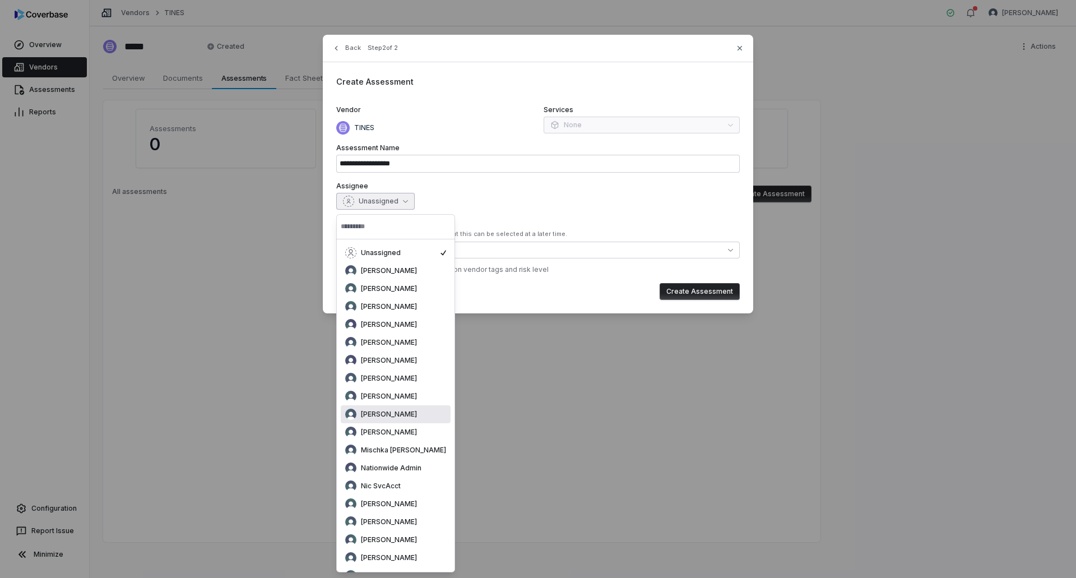
click at [396, 421] on div "[PERSON_NAME]" at bounding box center [396, 414] width 110 height 18
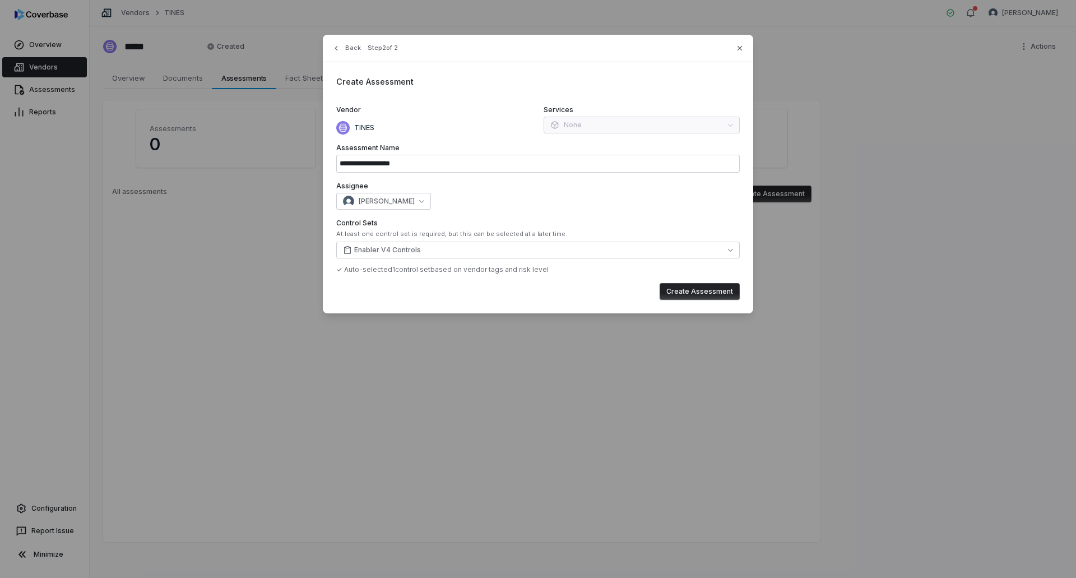
click at [715, 289] on button "Create Assessment" at bounding box center [700, 291] width 80 height 17
type input "**********"
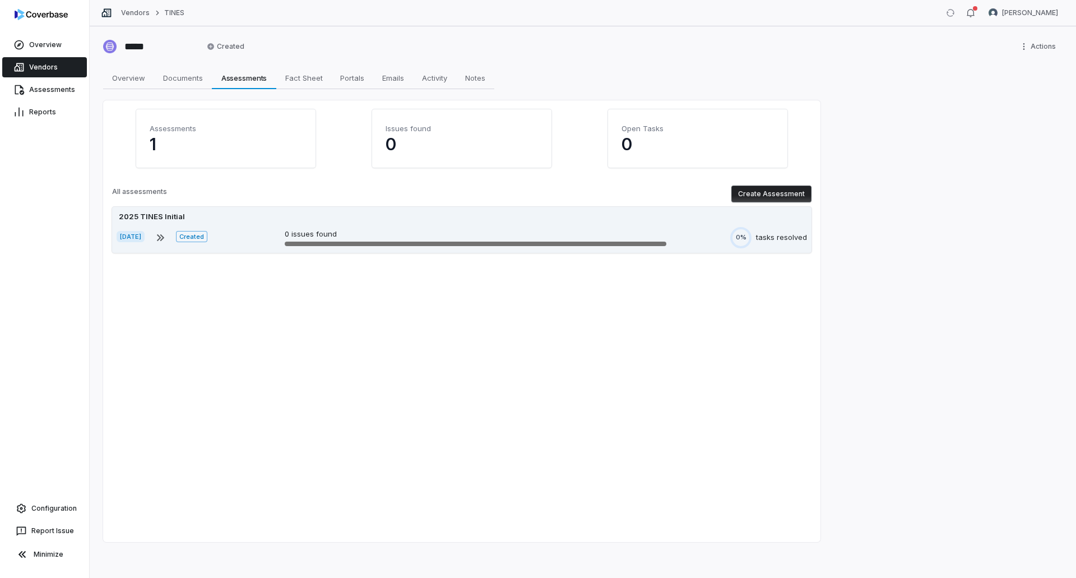
click at [247, 230] on div "Sep 2, 2025 Created 0 issues found 0% tasks resolved" at bounding box center [462, 237] width 690 height 21
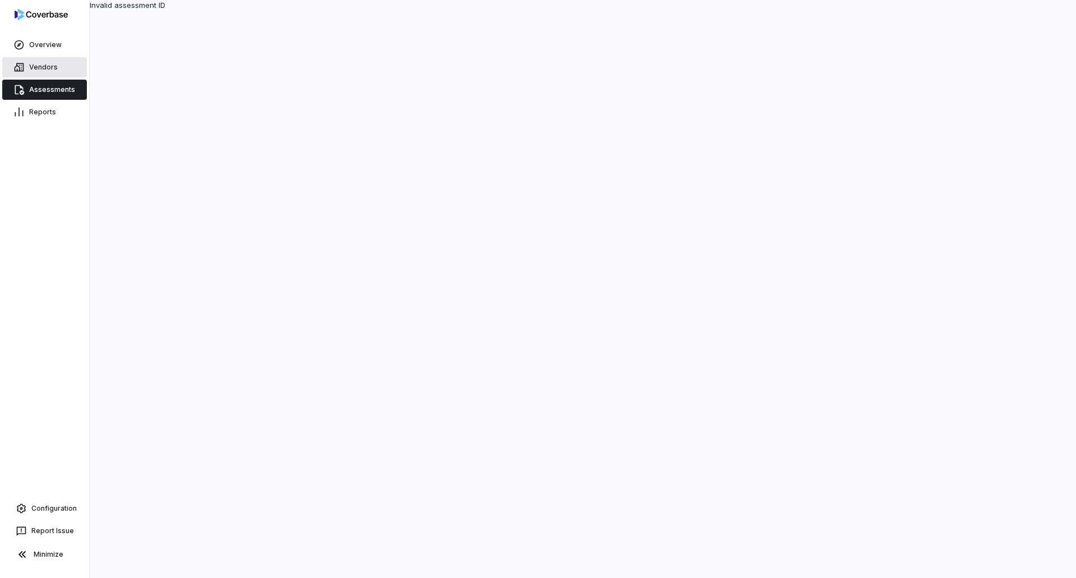
click at [44, 67] on link "Vendors" at bounding box center [44, 67] width 85 height 20
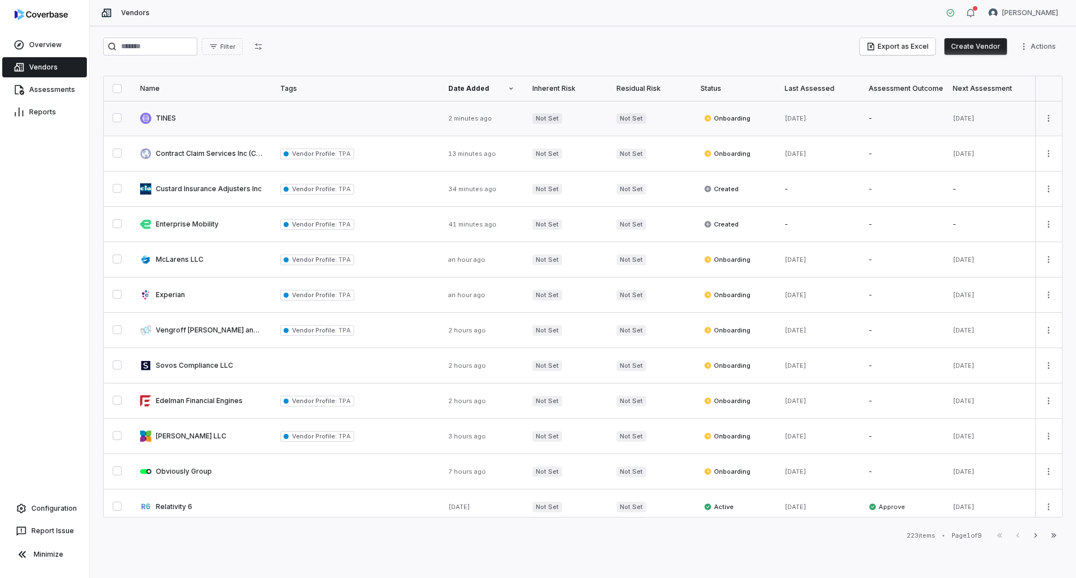
click at [245, 118] on link at bounding box center [201, 118] width 140 height 35
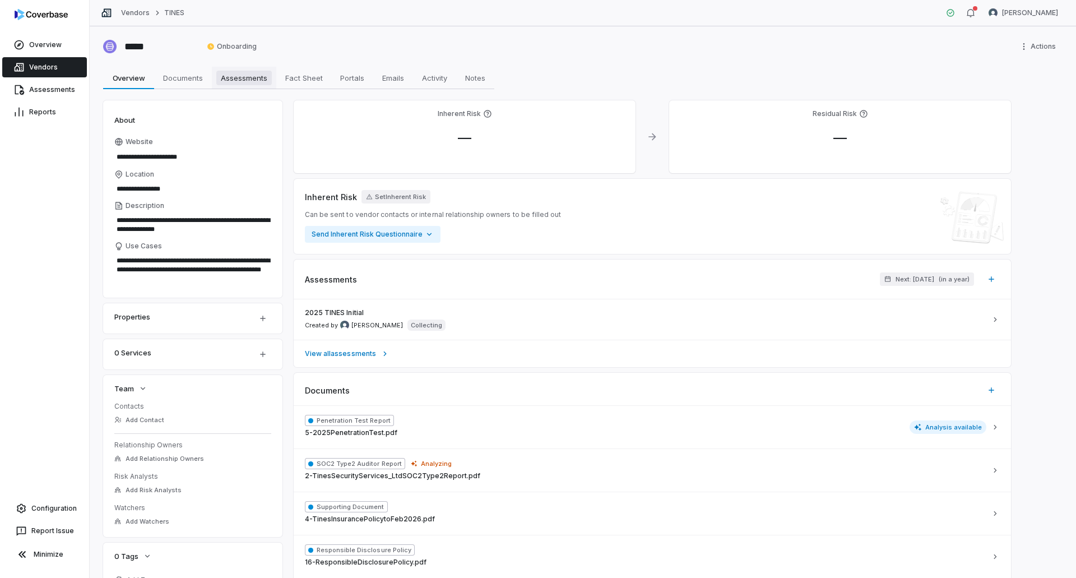
click at [231, 79] on span "Assessments" at bounding box center [243, 78] width 55 height 15
type textarea "*"
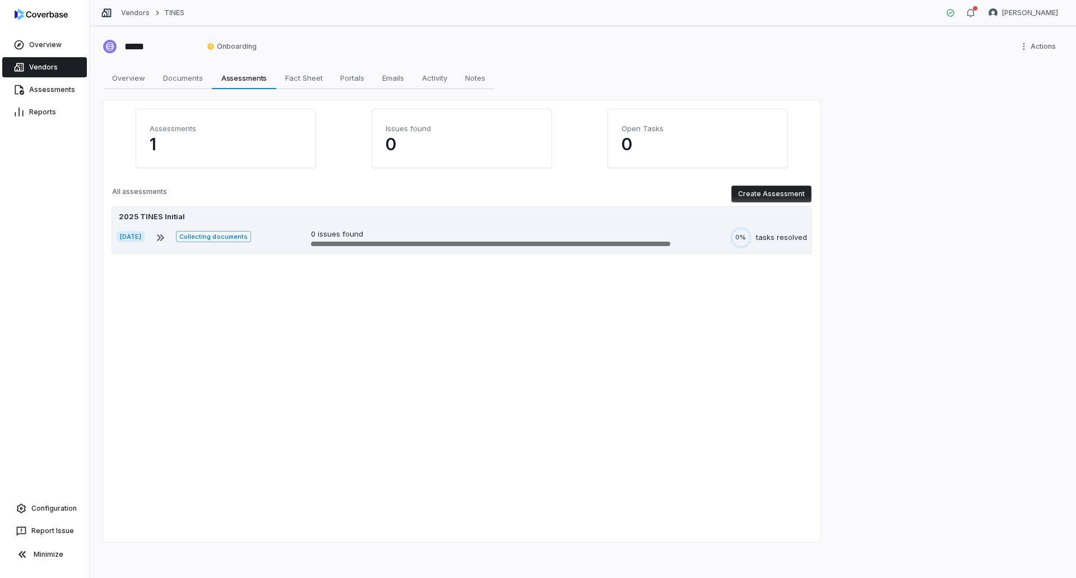
click at [286, 217] on div "2025 TINES Initial" at bounding box center [462, 216] width 690 height 11
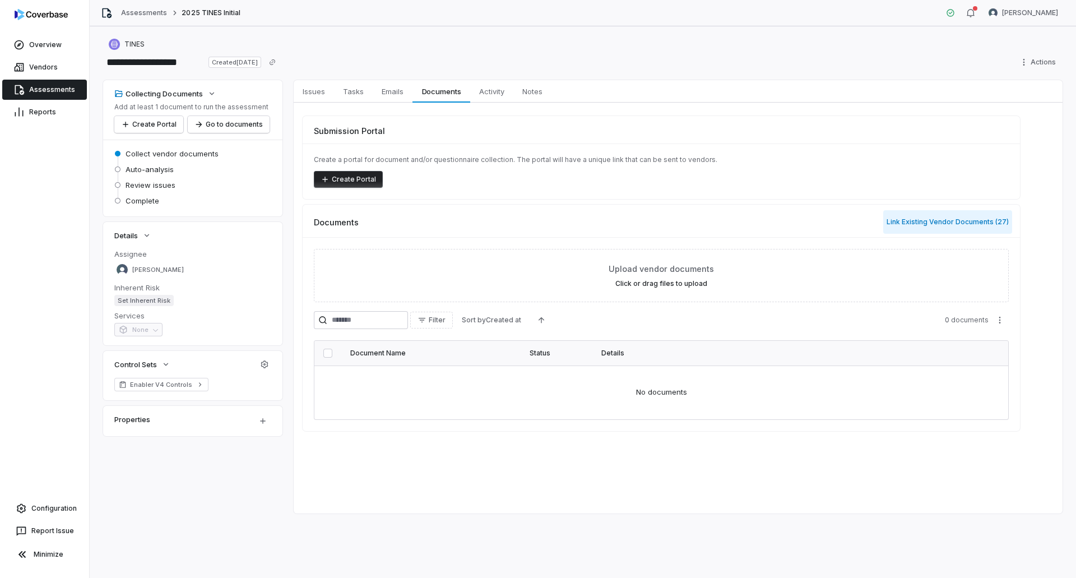
click at [942, 221] on button "Link Existing Vendor Documents ( 27 )" at bounding box center [947, 222] width 129 height 24
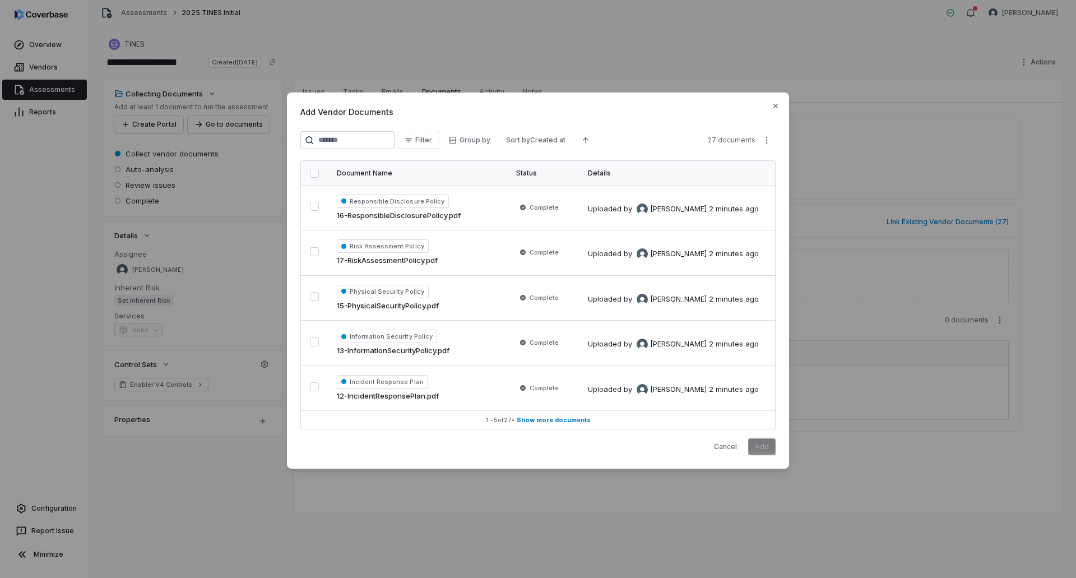
click at [314, 175] on button "button" at bounding box center [314, 173] width 9 height 9
click at [770, 439] on button "Add" at bounding box center [761, 446] width 27 height 17
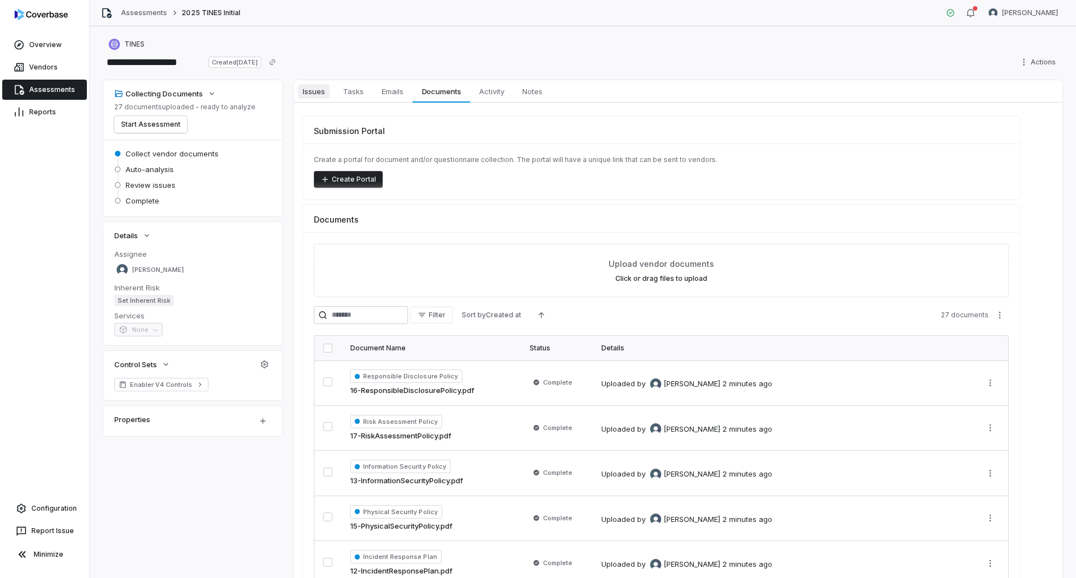
click at [314, 92] on span "Issues" at bounding box center [313, 91] width 31 height 15
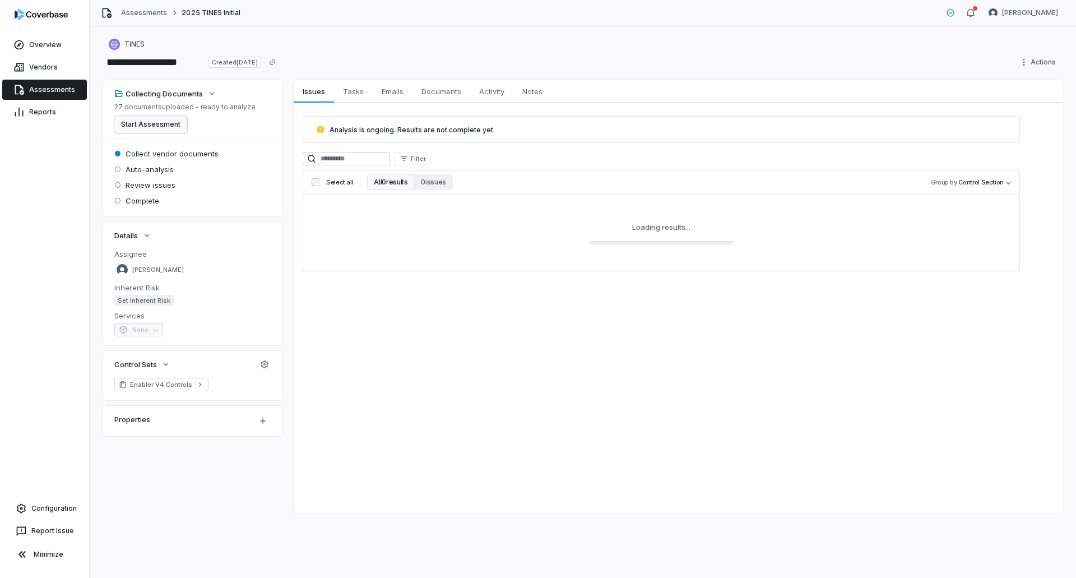
click at [165, 129] on button "Start Assessment" at bounding box center [150, 124] width 73 height 17
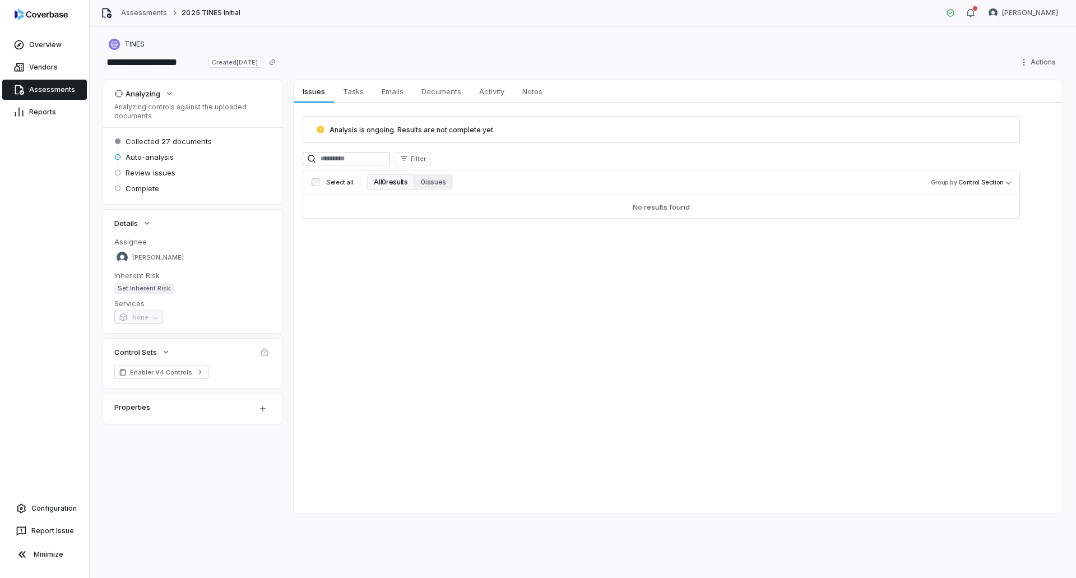
click at [52, 89] on link "Assessments" at bounding box center [44, 90] width 85 height 20
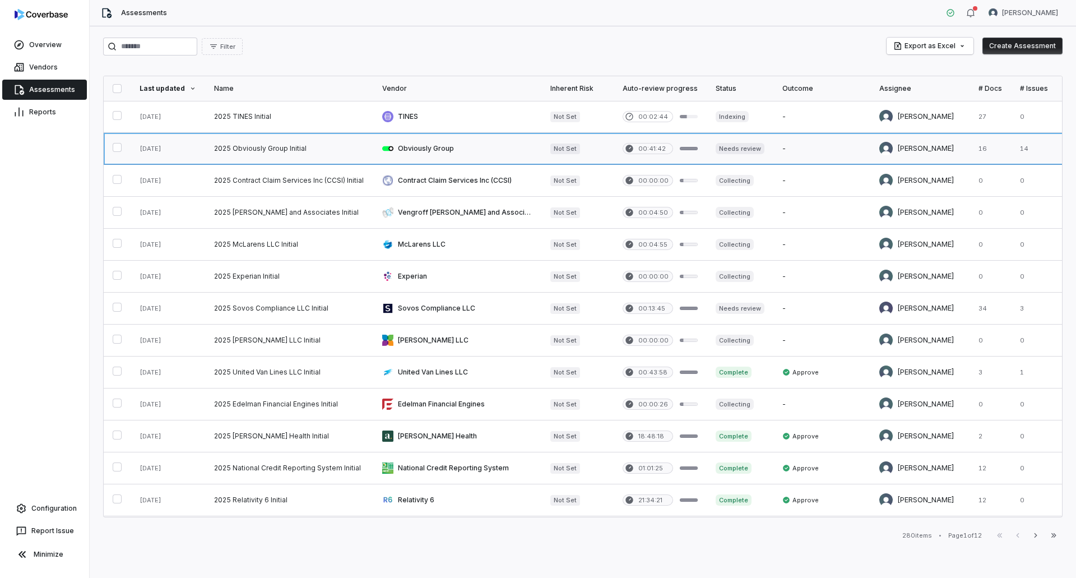
click at [272, 145] on link at bounding box center [289, 148] width 168 height 31
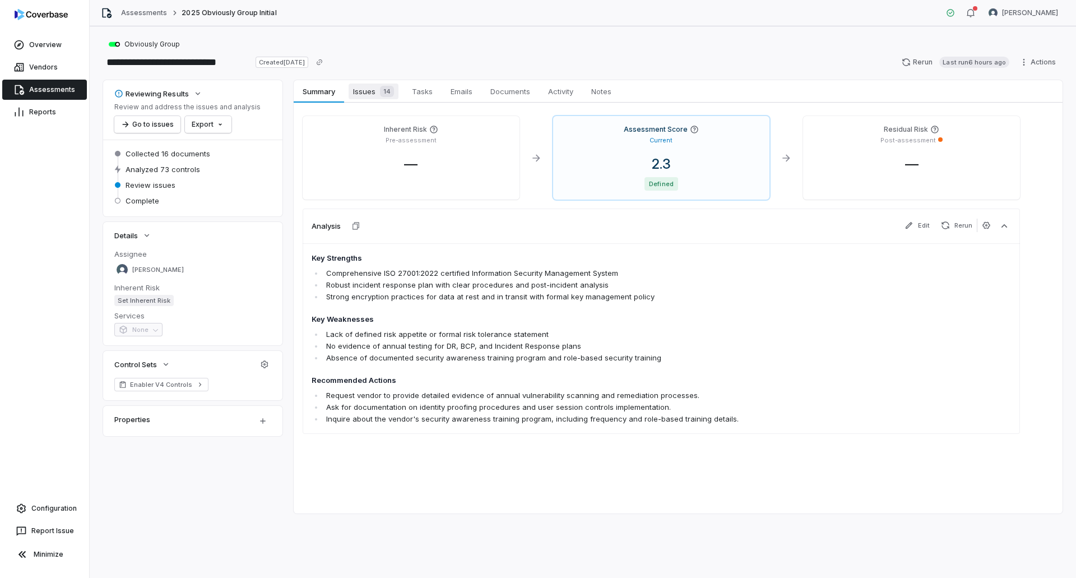
click at [382, 94] on span "14" at bounding box center [387, 91] width 14 height 11
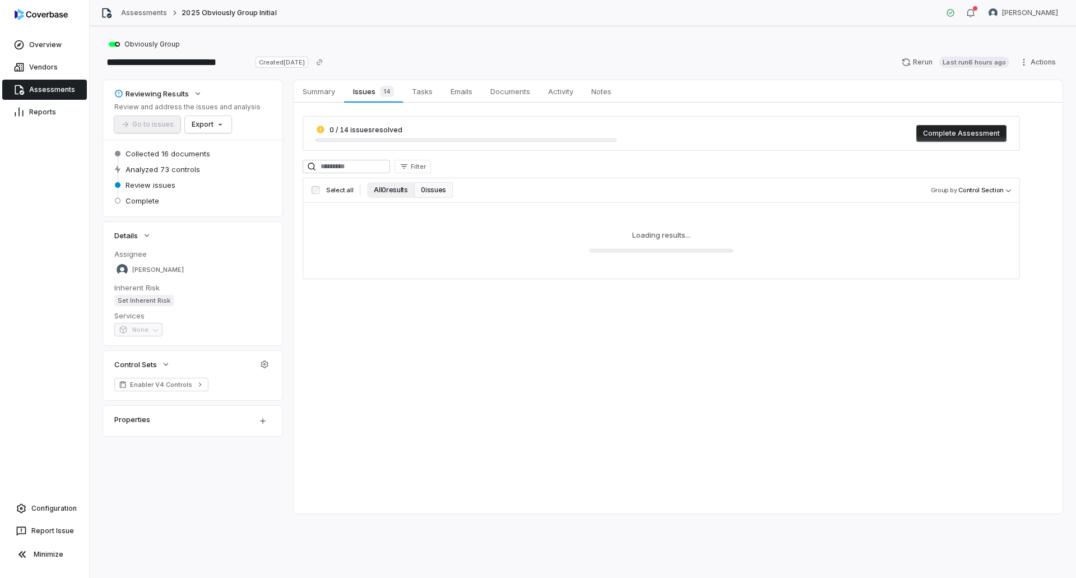
click at [376, 189] on button "All 0 results" at bounding box center [390, 190] width 47 height 16
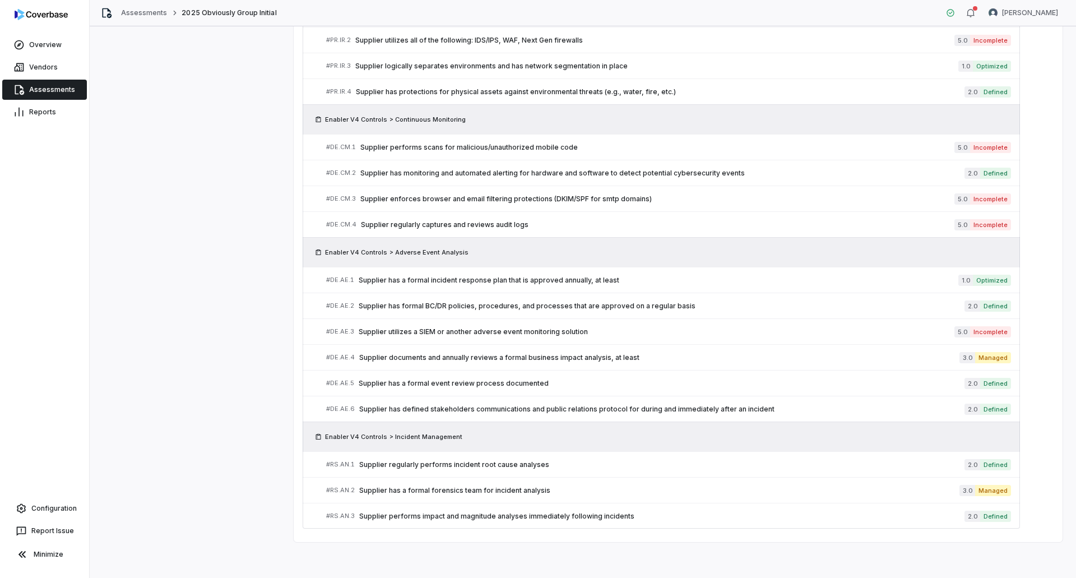
scroll to position [272, 0]
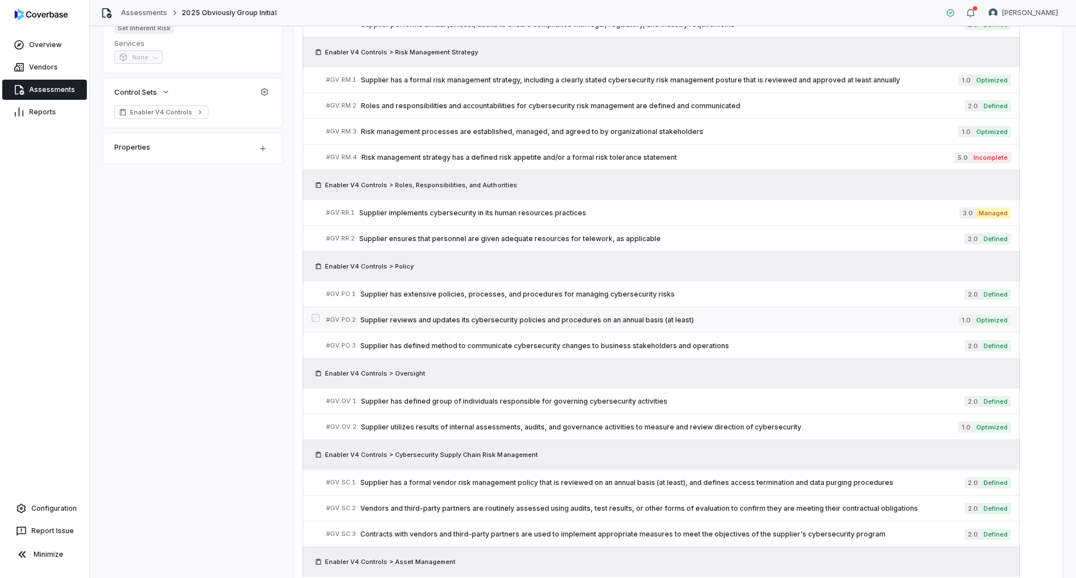
click at [621, 319] on span "Supplier reviews and updates its cybersecurity policies and procedures on an an…" at bounding box center [659, 320] width 598 height 9
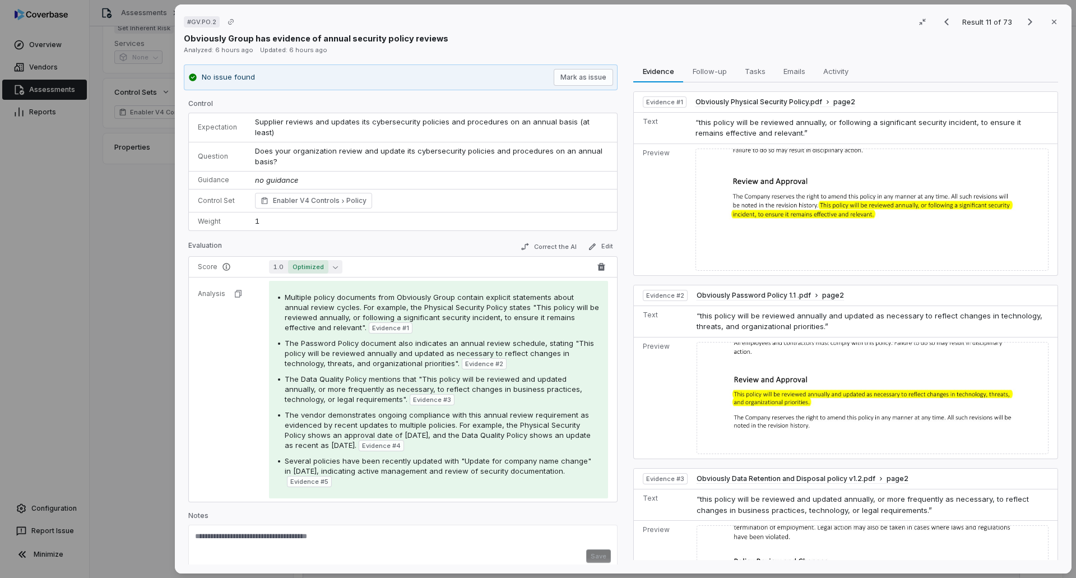
click at [322, 260] on span "Optimized" at bounding box center [308, 266] width 40 height 13
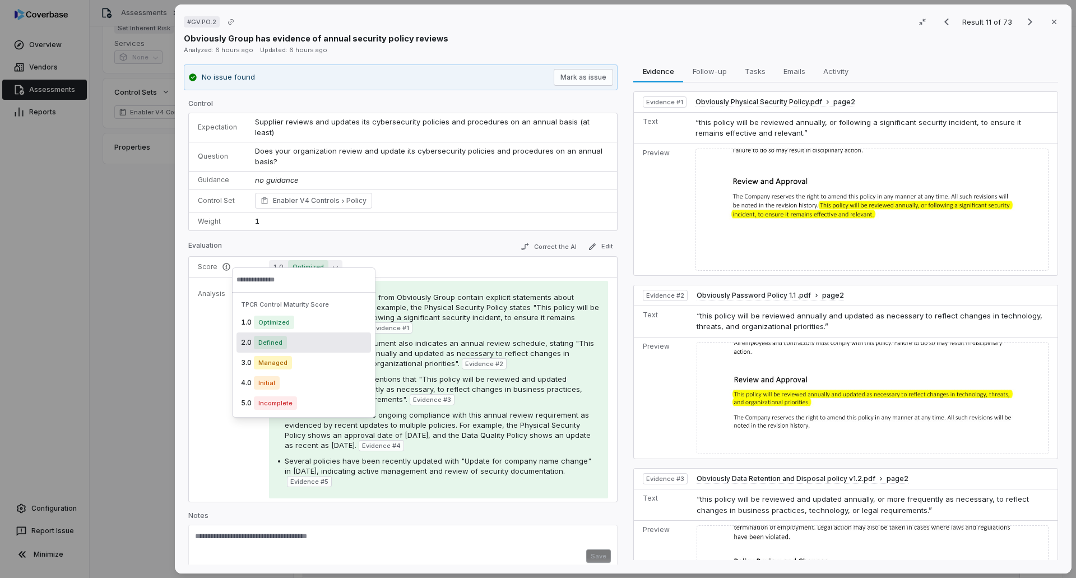
click at [293, 345] on div "2.0 Defined" at bounding box center [304, 342] width 135 height 20
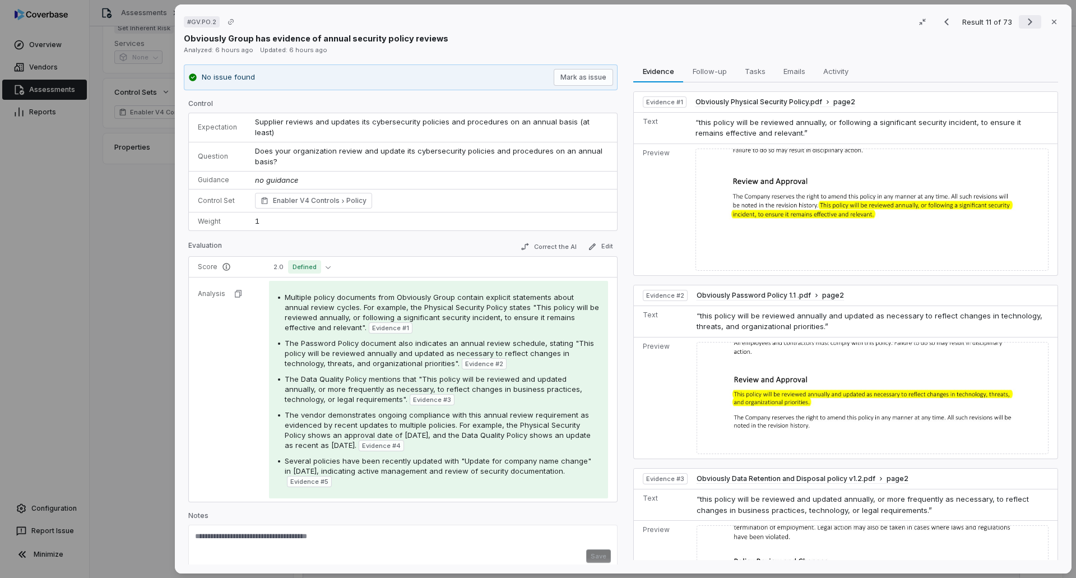
click at [1027, 22] on icon "Next result" at bounding box center [1029, 21] width 13 height 13
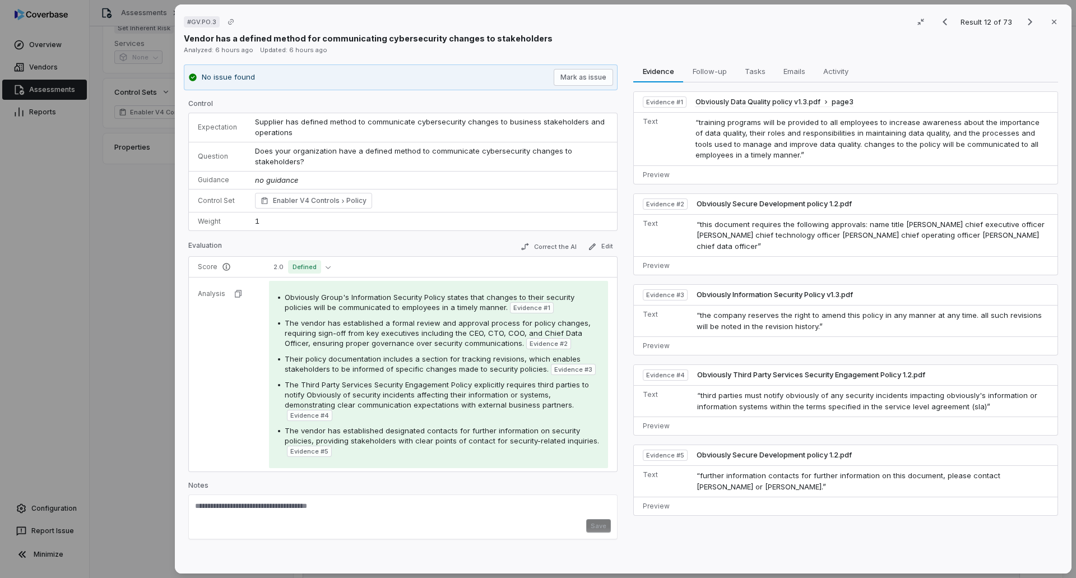
click at [256, 242] on div "Evaluation Correct the AI Edit" at bounding box center [402, 248] width 429 height 17
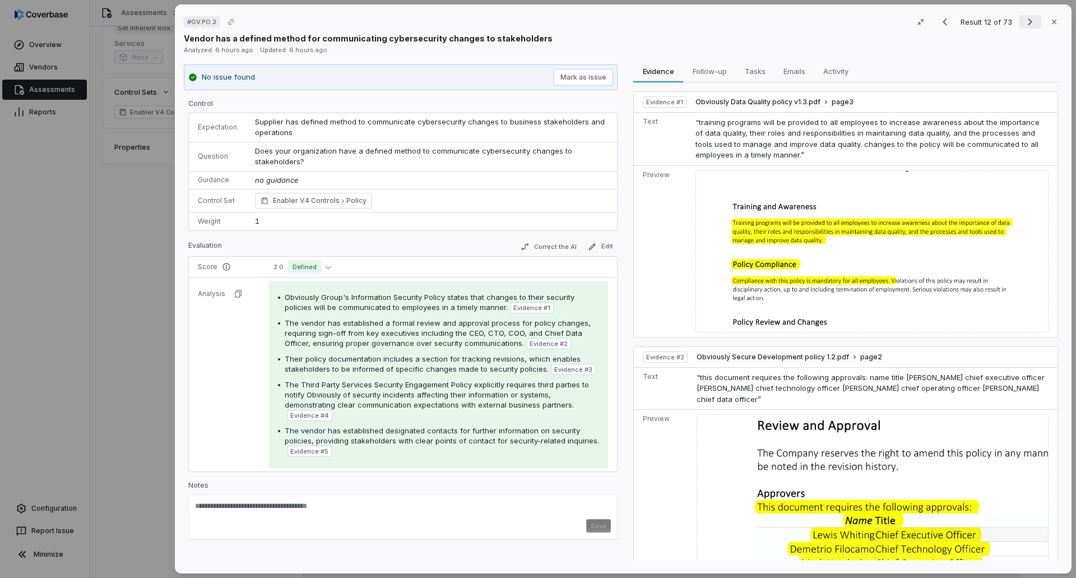
click at [1028, 21] on icon "Next result" at bounding box center [1029, 21] width 13 height 13
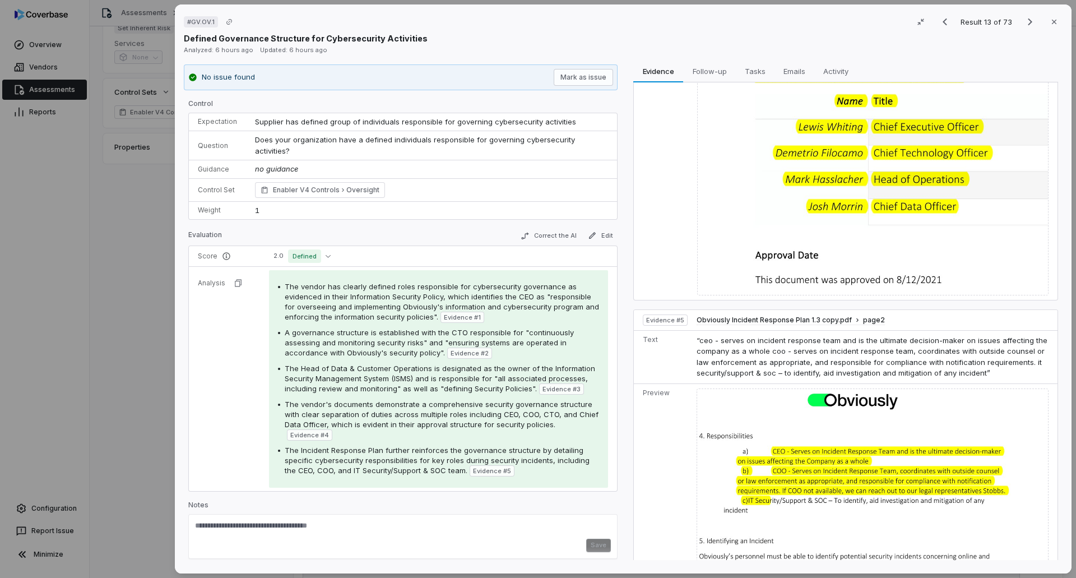
scroll to position [766, 0]
click at [1019, 20] on button "Next result" at bounding box center [1030, 21] width 22 height 13
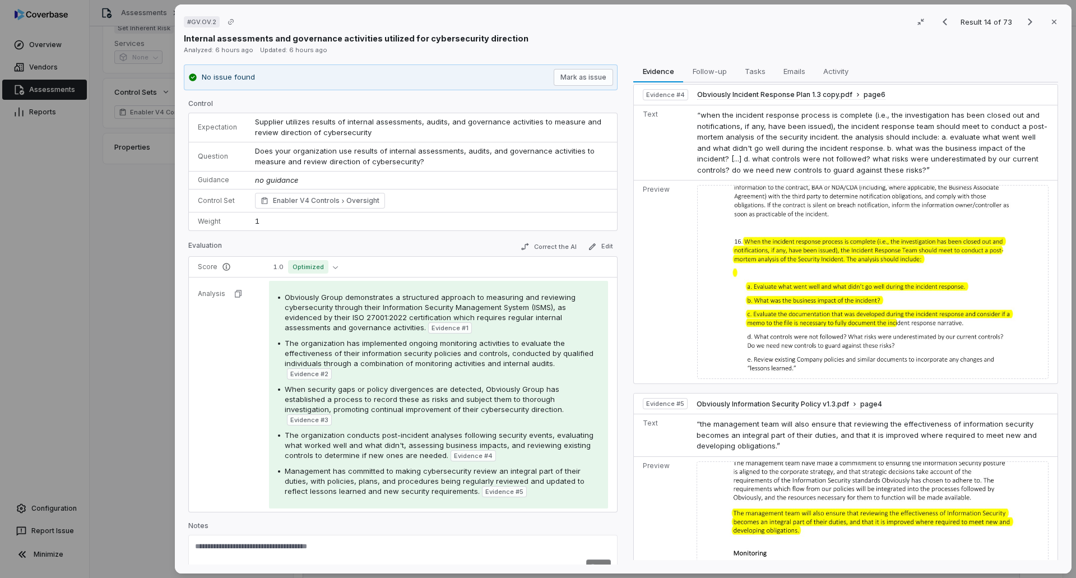
scroll to position [631, 0]
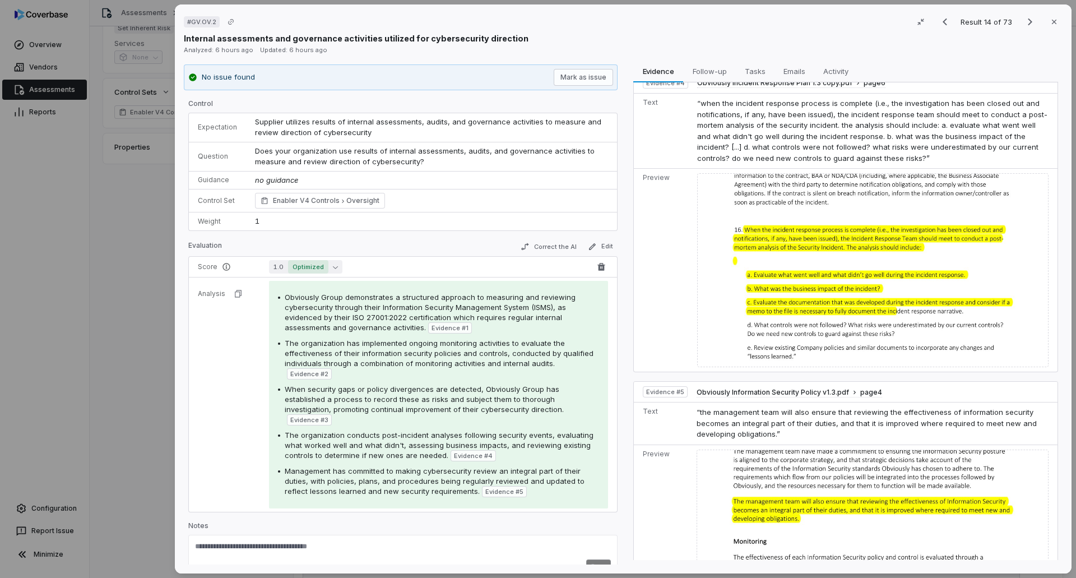
click at [326, 264] on span "Optimized" at bounding box center [308, 266] width 40 height 13
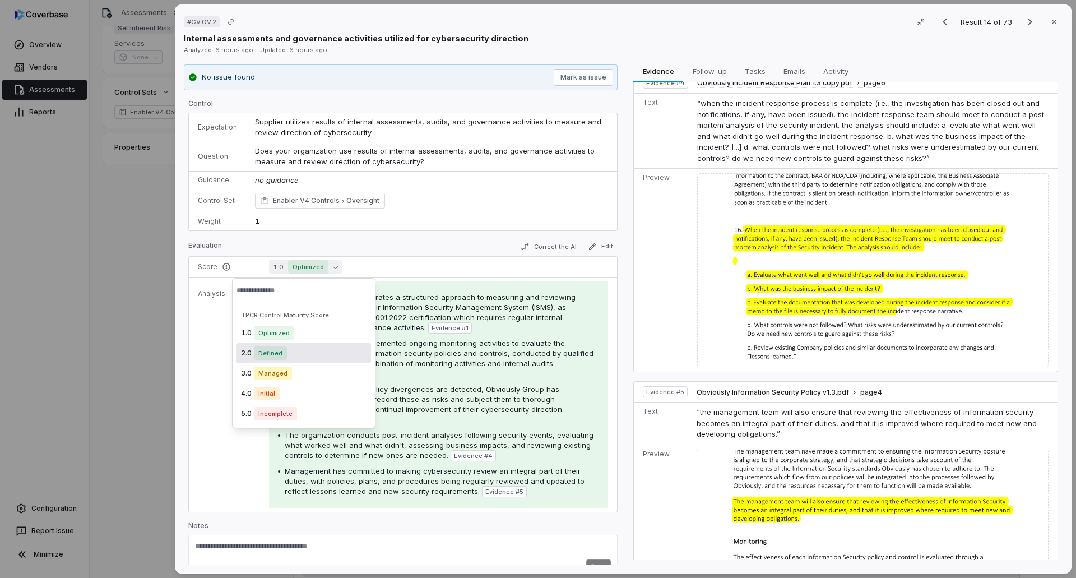
click at [291, 353] on div "2.0 Defined" at bounding box center [304, 353] width 135 height 20
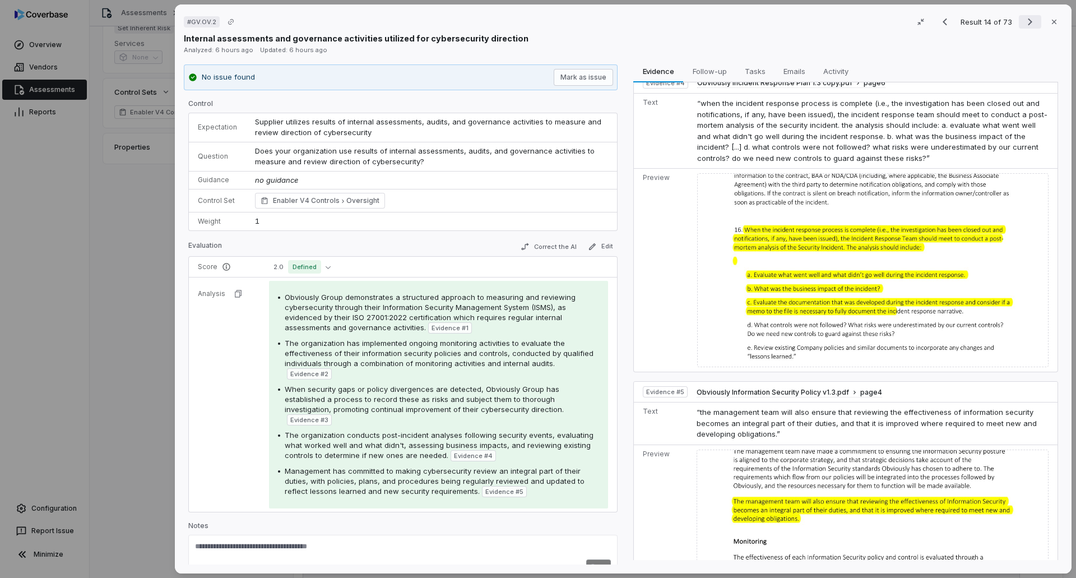
click at [1019, 20] on button "Next result" at bounding box center [1030, 21] width 22 height 13
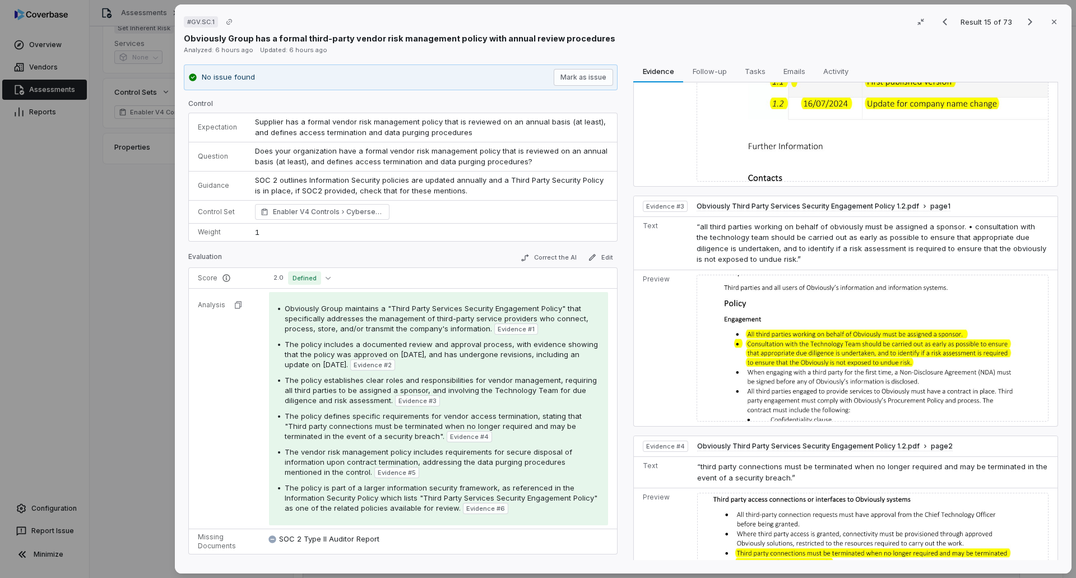
scroll to position [897, 0]
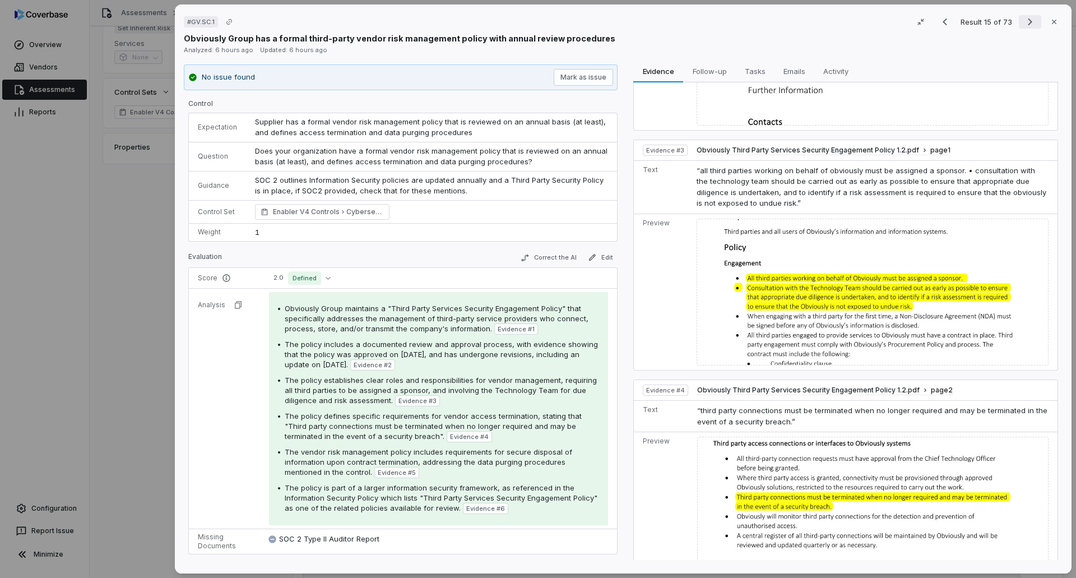
click at [1019, 20] on button "Next result" at bounding box center [1030, 21] width 22 height 13
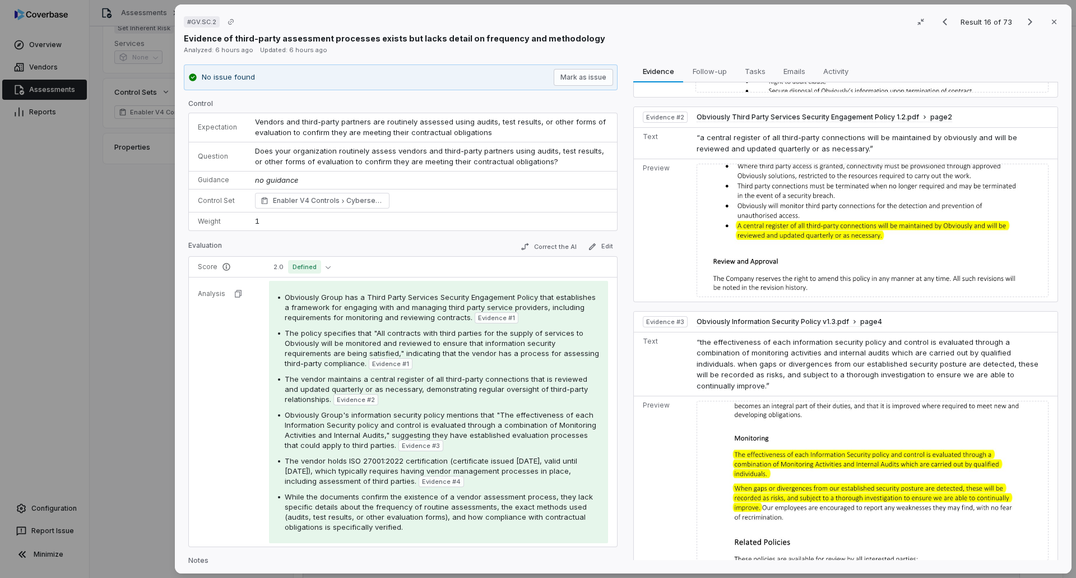
scroll to position [112, 0]
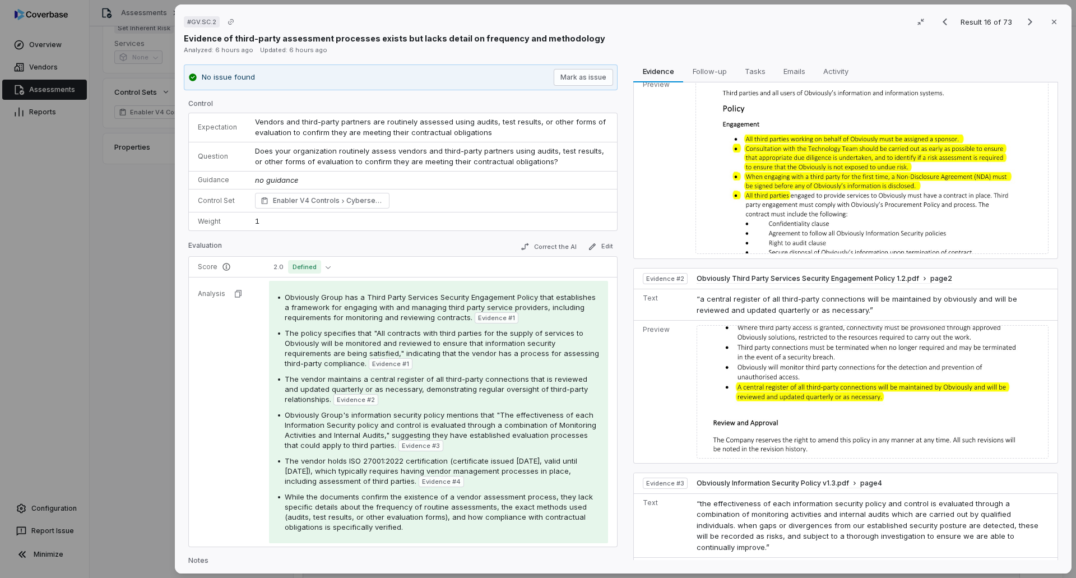
click at [800, 341] on img at bounding box center [873, 391] width 352 height 133
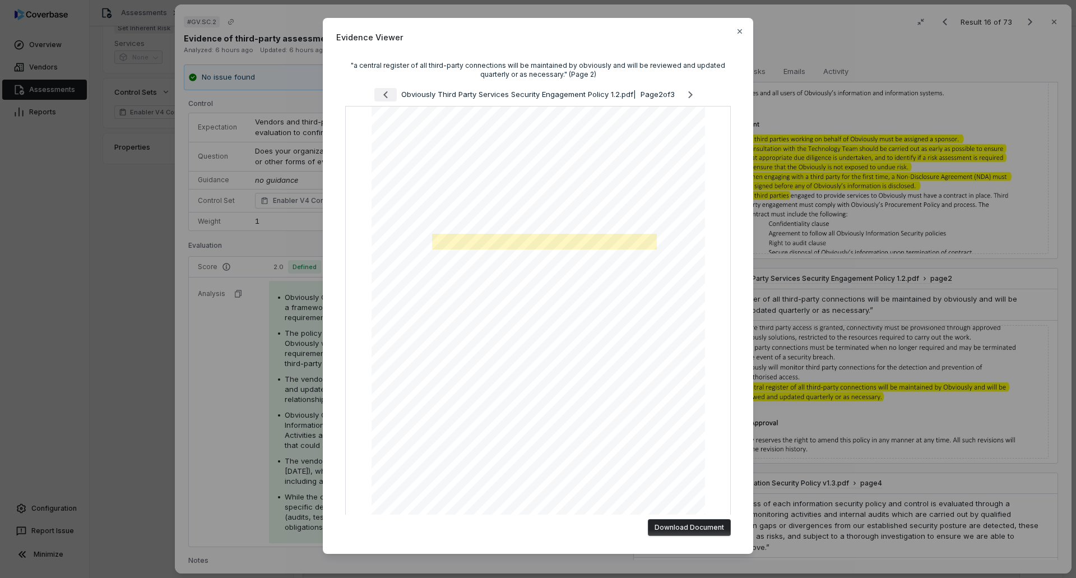
click at [379, 92] on icon "Previous page" at bounding box center [385, 94] width 13 height 13
click at [685, 97] on icon "Next page" at bounding box center [689, 94] width 13 height 13
click at [689, 96] on icon "Next page" at bounding box center [690, 94] width 4 height 7
click at [379, 99] on icon "Previous page" at bounding box center [385, 94] width 13 height 13
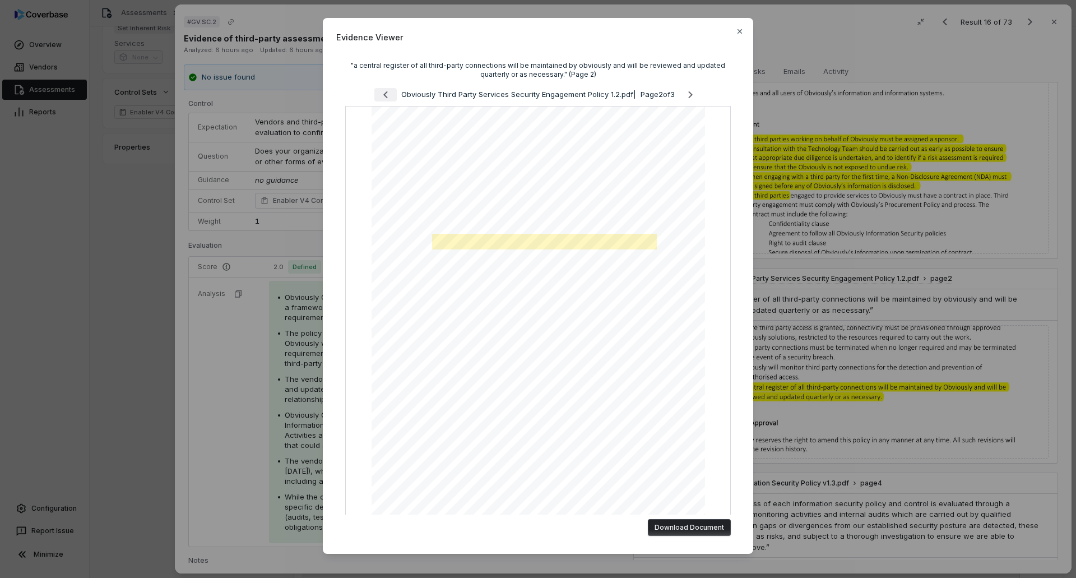
click at [379, 99] on icon "Previous page" at bounding box center [385, 94] width 13 height 13
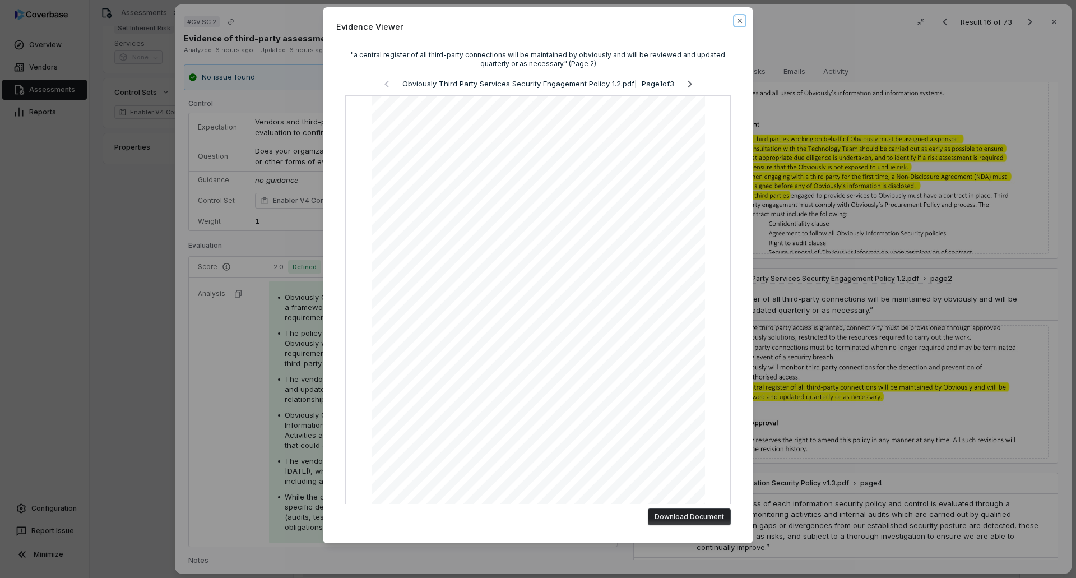
click at [736, 18] on icon "button" at bounding box center [739, 20] width 9 height 9
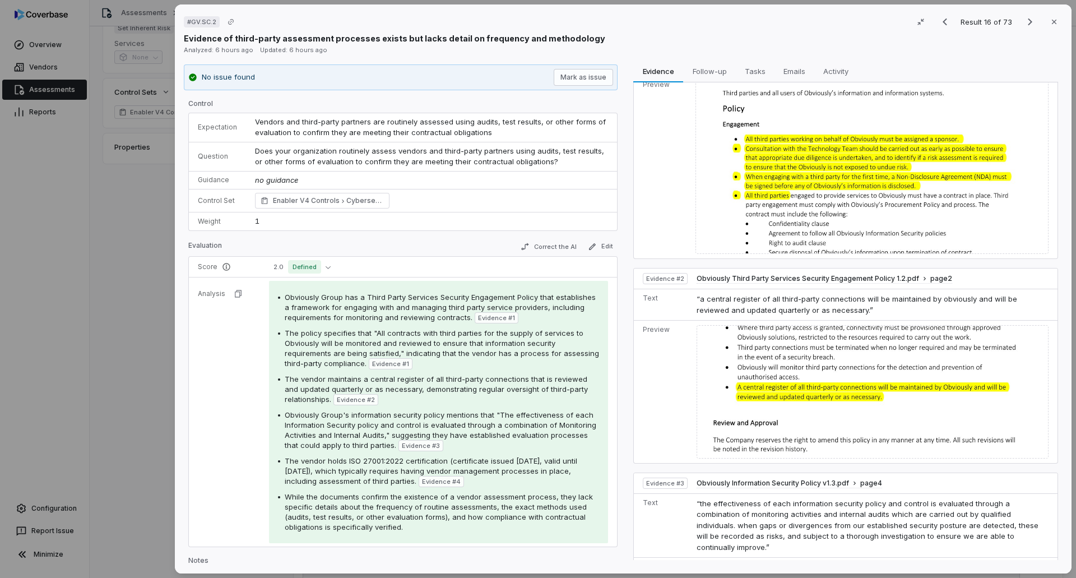
click at [92, 207] on div "# GV.SC.2 Result 16 of 73 Close Evidence of third-party assessment processes ex…" at bounding box center [538, 289] width 1076 height 578
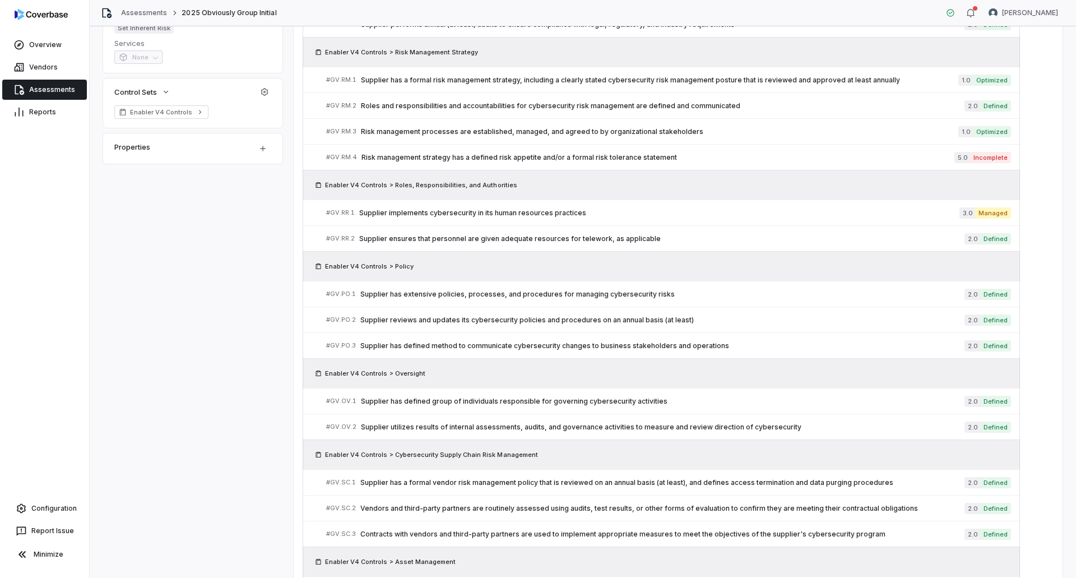
click at [60, 85] on link "Assessments" at bounding box center [44, 90] width 85 height 20
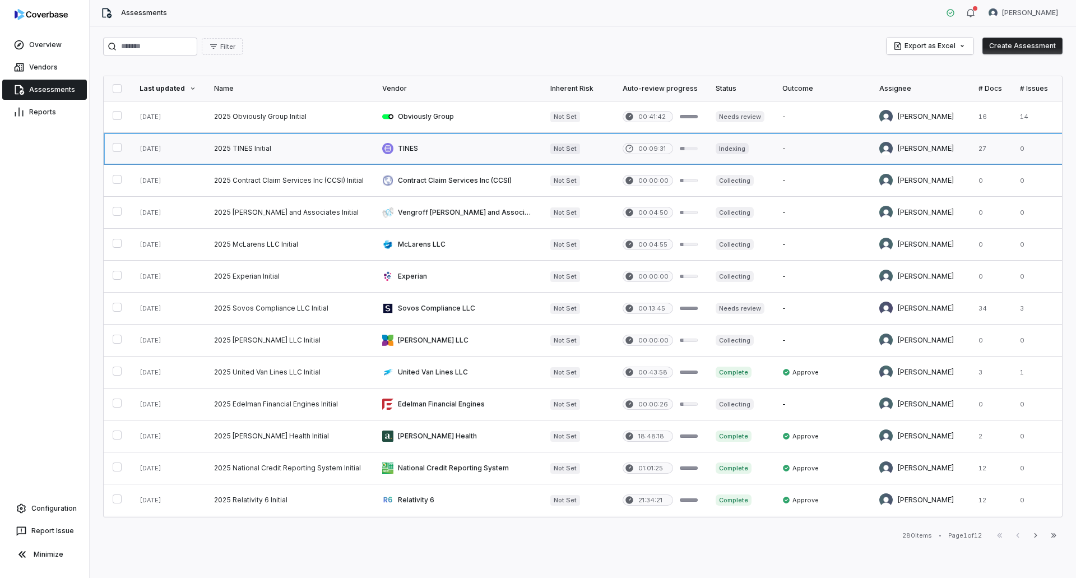
click at [285, 148] on link at bounding box center [289, 148] width 168 height 31
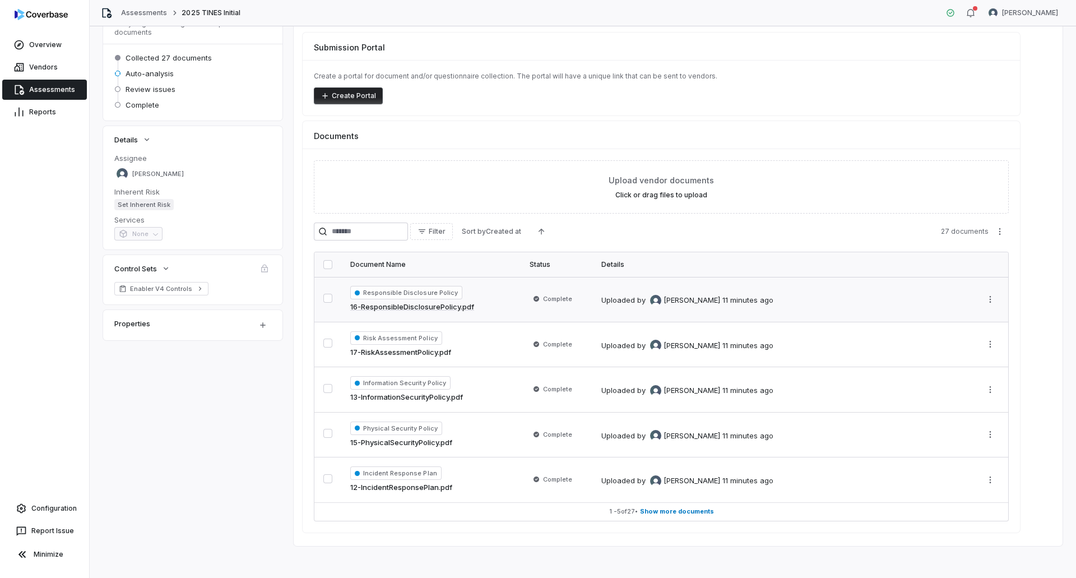
scroll to position [87, 0]
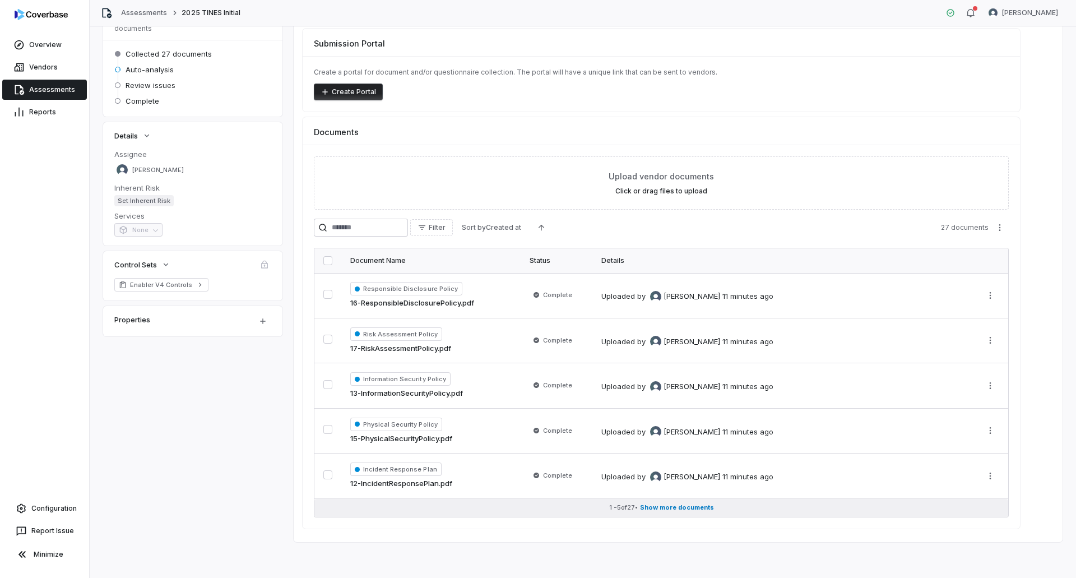
click at [685, 506] on span "Show more documents" at bounding box center [677, 507] width 74 height 8
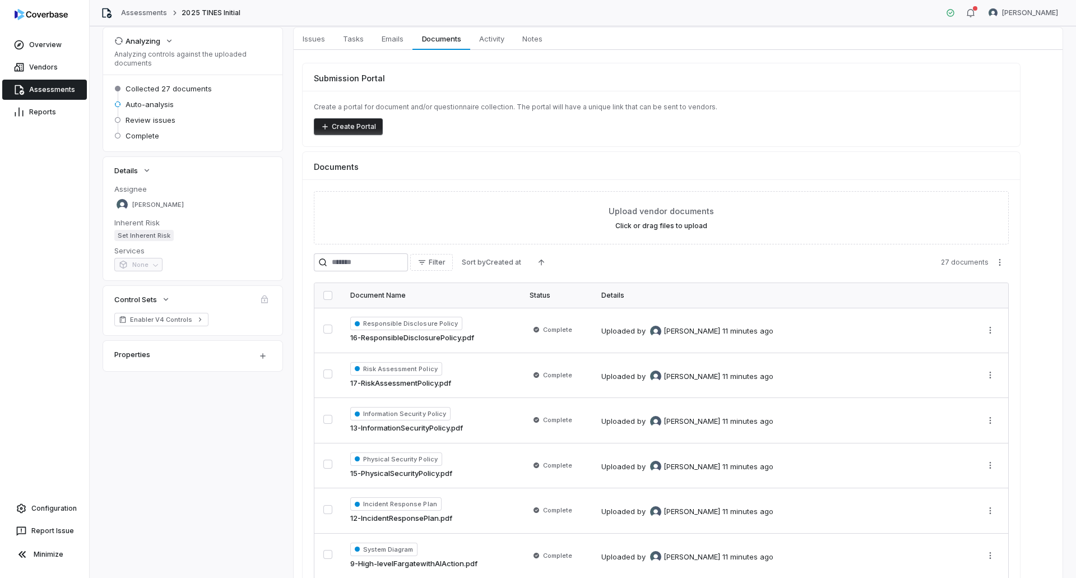
scroll to position [0, 0]
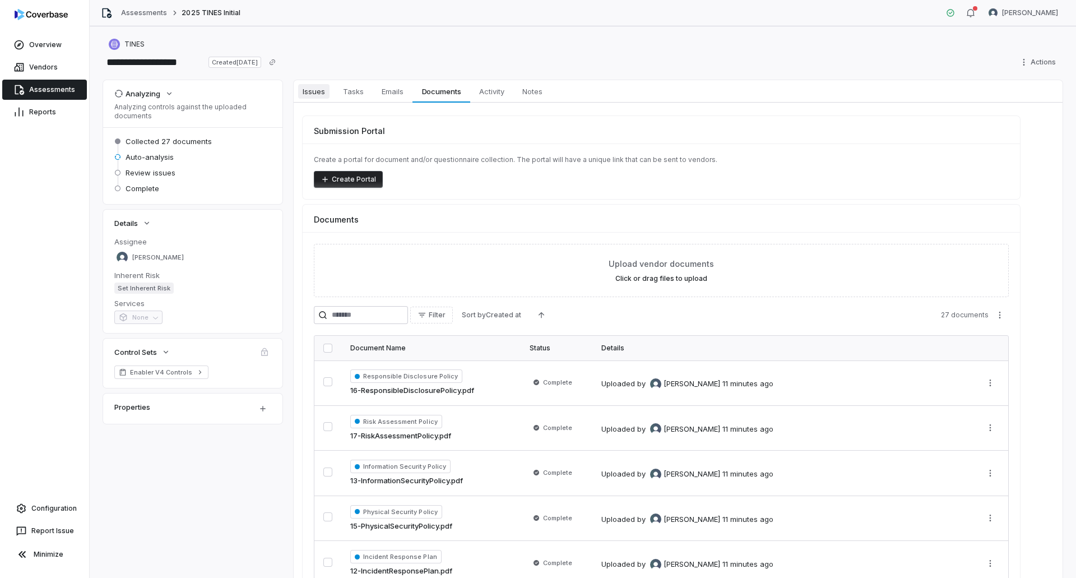
click at [320, 93] on span "Issues" at bounding box center [313, 91] width 31 height 15
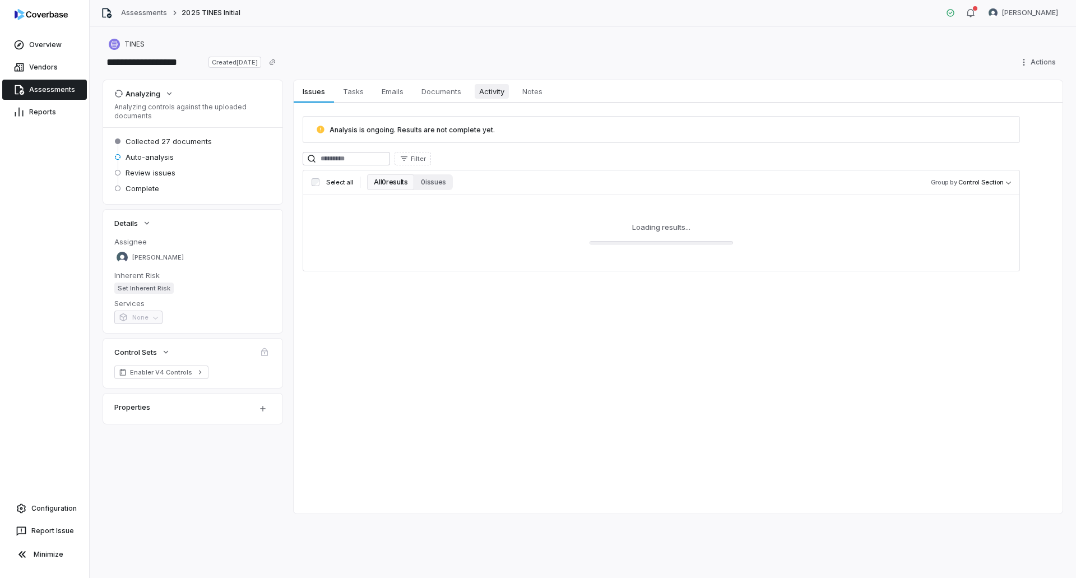
click at [492, 89] on span "Activity" at bounding box center [492, 91] width 34 height 15
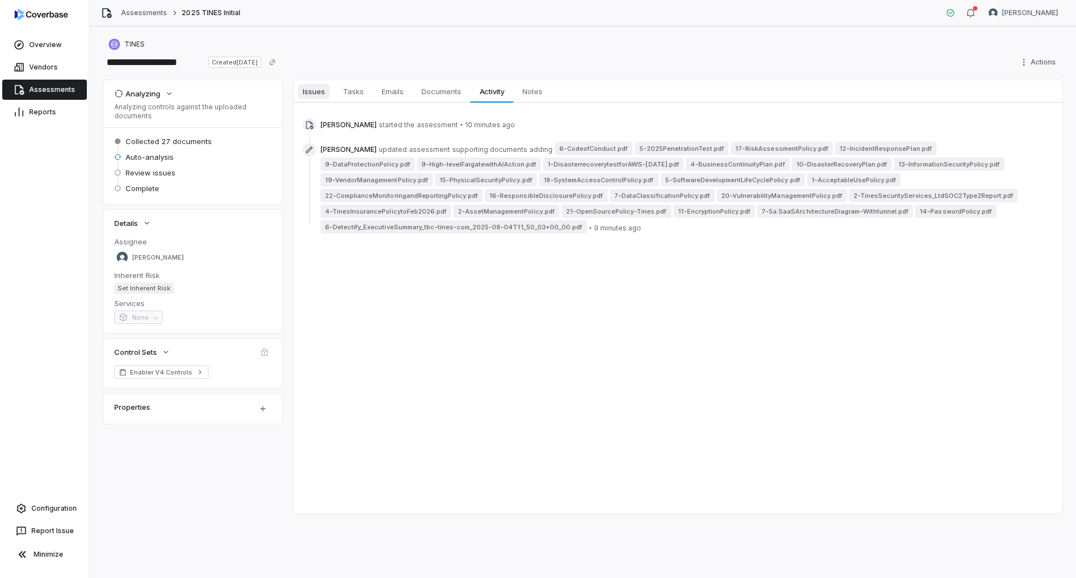
click at [310, 89] on span "Issues" at bounding box center [313, 91] width 31 height 15
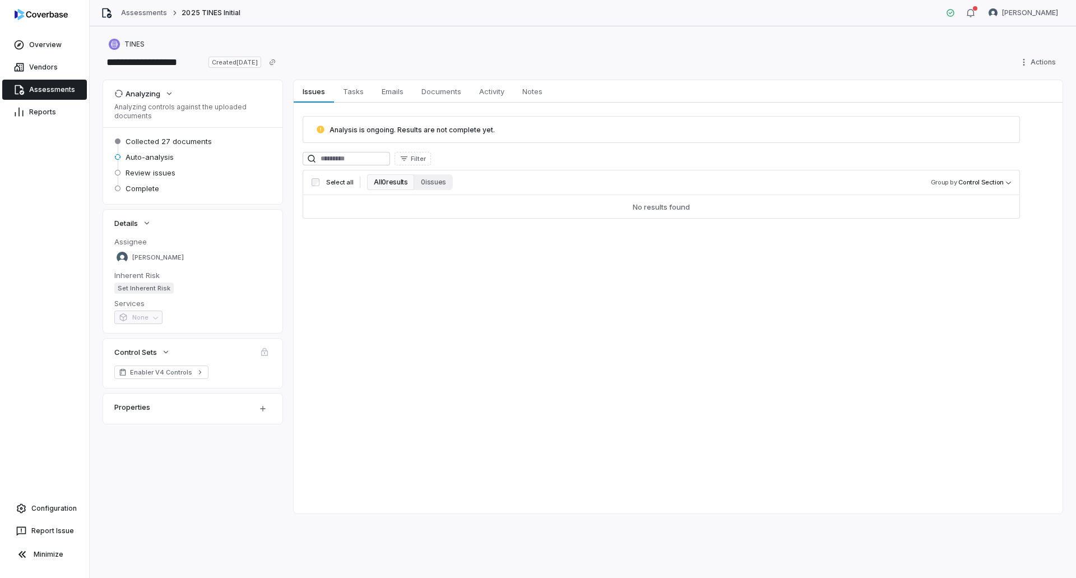
click at [69, 92] on link "Assessments" at bounding box center [44, 90] width 85 height 20
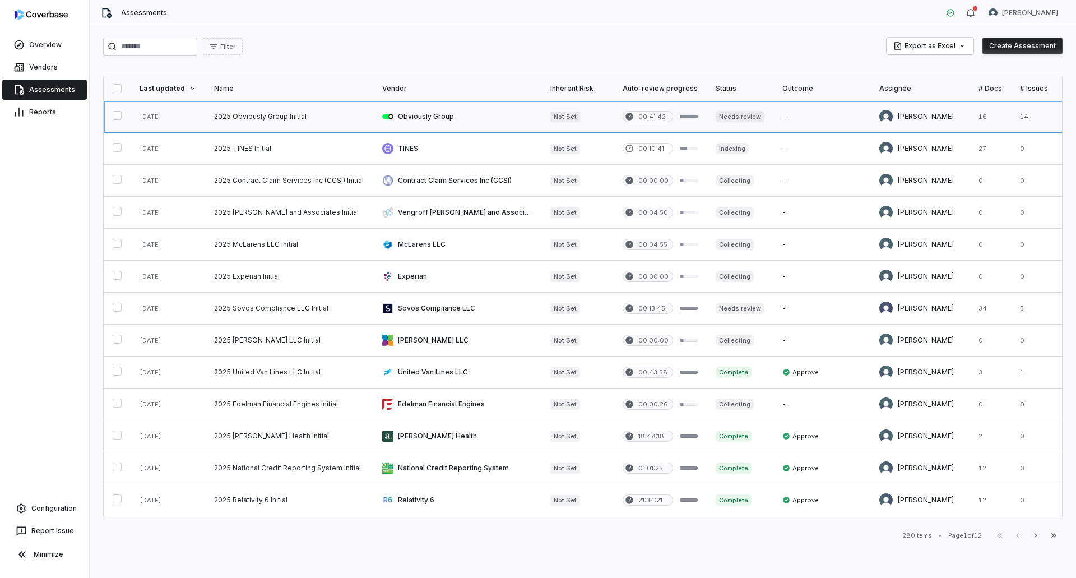
click at [253, 119] on link at bounding box center [289, 116] width 168 height 31
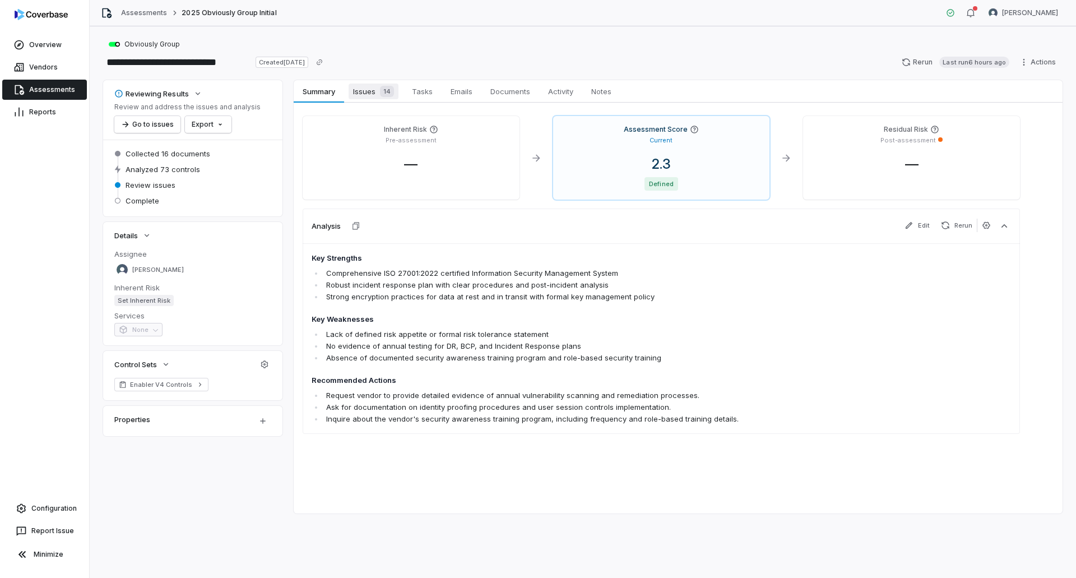
click at [368, 95] on span "Issues 14" at bounding box center [374, 92] width 50 height 16
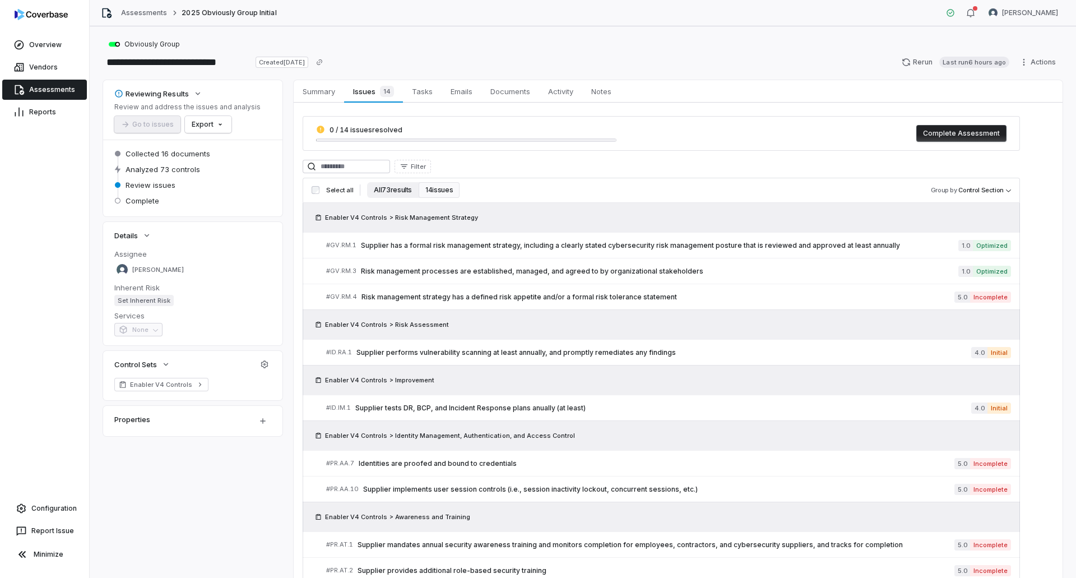
click at [391, 191] on button "All 73 results" at bounding box center [393, 190] width 52 height 16
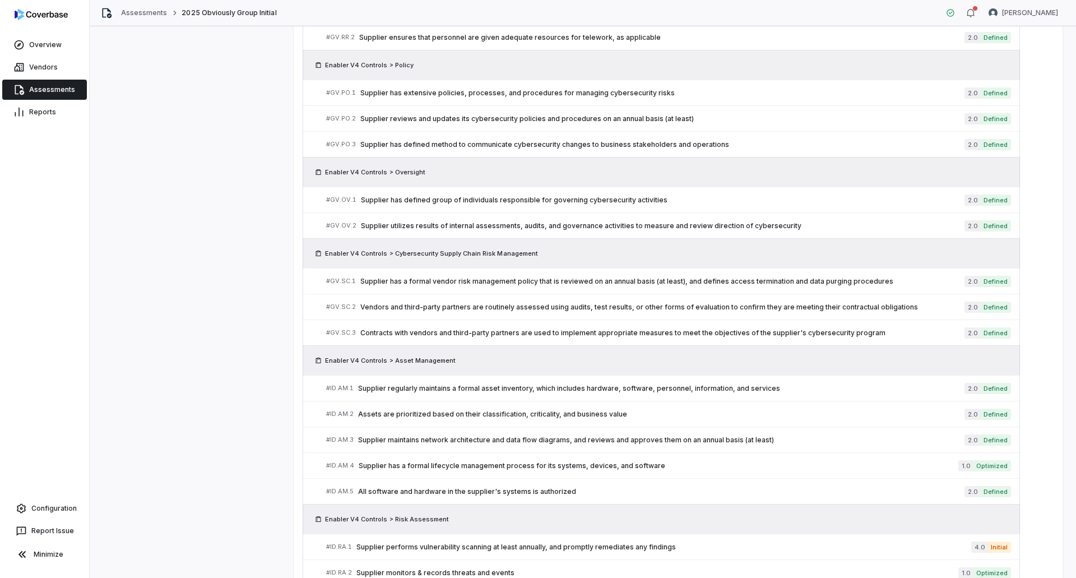
scroll to position [492, 0]
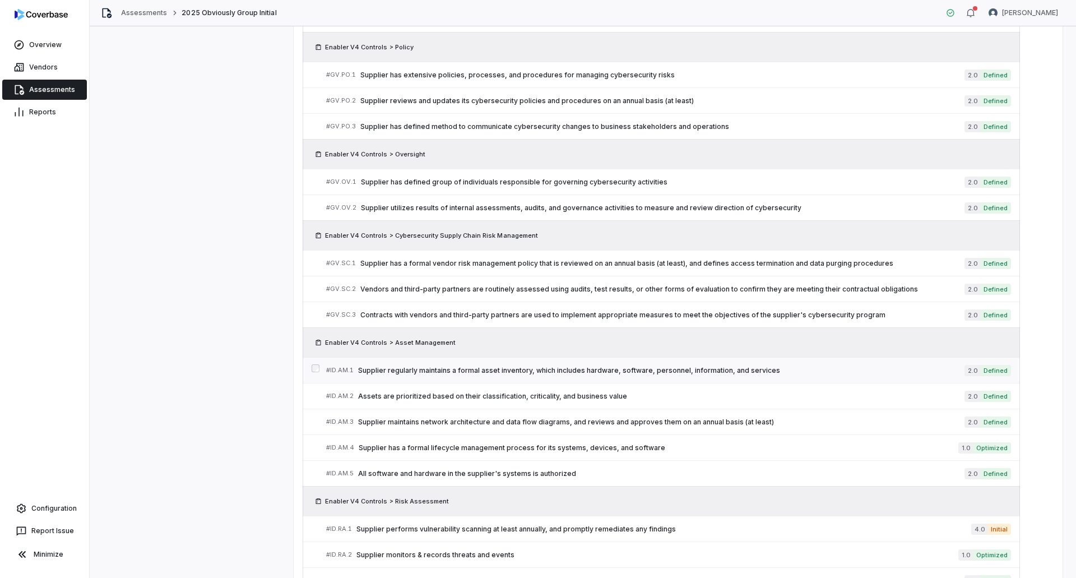
click at [654, 367] on span "Supplier regularly maintains a formal asset inventory, which includes hardware,…" at bounding box center [661, 370] width 606 height 9
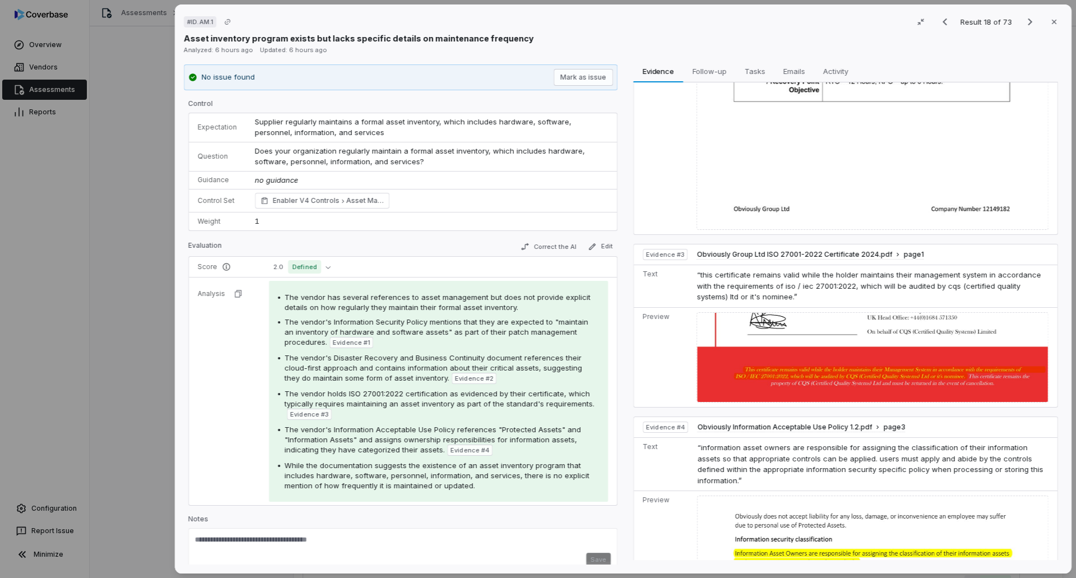
scroll to position [803, 0]
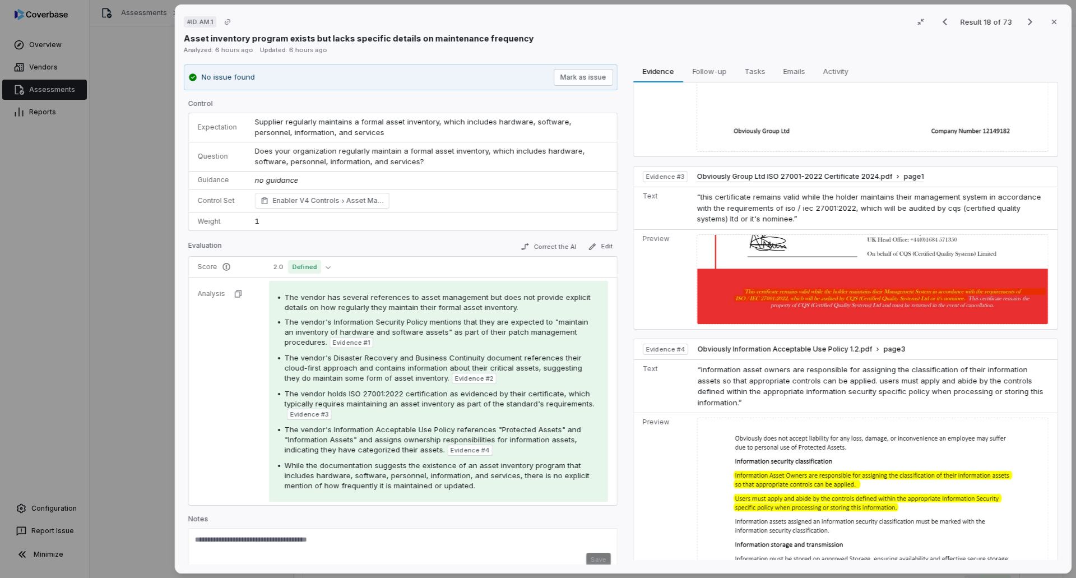
click at [777, 27] on div "# ID.AM.1 Result 18 of 73 Close" at bounding box center [623, 21] width 879 height 17
